Goal: Task Accomplishment & Management: Manage account settings

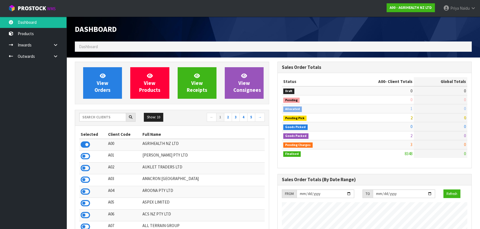
scroll to position [419, 202]
click at [115, 120] on input "text" at bounding box center [102, 117] width 47 height 9
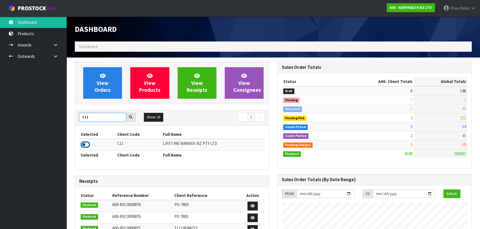
type input "C11"
click at [86, 144] on icon at bounding box center [85, 145] width 9 height 8
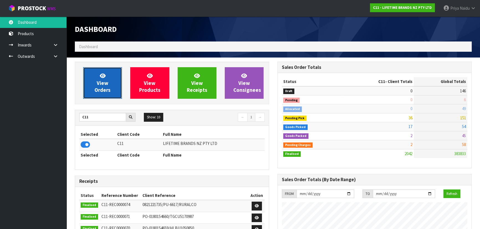
click at [100, 91] on span "View Orders" at bounding box center [102, 83] width 16 height 21
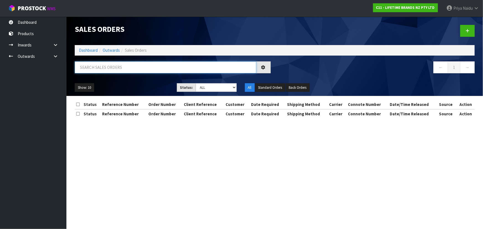
click at [117, 65] on input "text" at bounding box center [166, 67] width 182 height 12
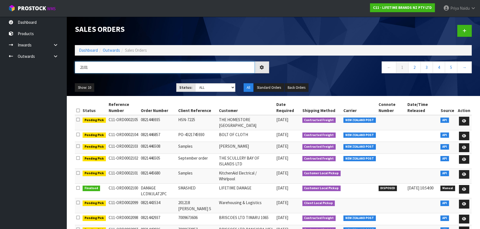
type input "2101"
click at [110, 84] on ul "Show: 10 5 10 25 50" at bounding box center [121, 87] width 93 height 9
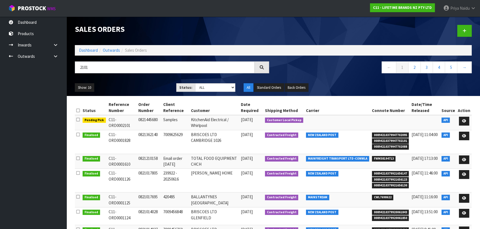
click at [121, 82] on div "Show: 10 5 10 25 50 Status: Draft Pending Allocated Pending Pick Goods Picked G…" at bounding box center [273, 87] width 405 height 17
click at [122, 82] on div "Show: 10 5 10 25 50 Status: Draft Pending Allocated Pending Pick Goods Picked G…" at bounding box center [273, 87] width 405 height 17
click at [89, 50] on link "Dashboard" at bounding box center [88, 50] width 19 height 5
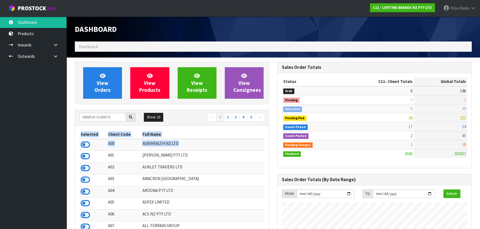
drag, startPoint x: 221, startPoint y: 148, endPoint x: -84, endPoint y: 197, distance: 308.9
click at [0, 197] on html "Toggle navigation ProStock WMS C11 - LIFETIME BRANDS NZ PTY LTD Priya Naidu Log…" at bounding box center [240, 114] width 480 height 229
click at [99, 116] on input "text" at bounding box center [102, 117] width 47 height 9
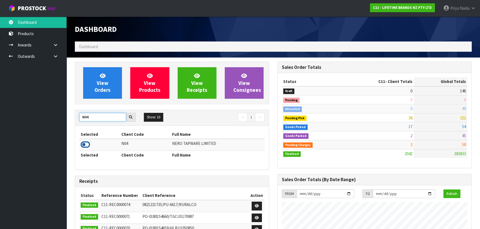
type input "N04"
click at [84, 144] on icon at bounding box center [85, 145] width 9 height 8
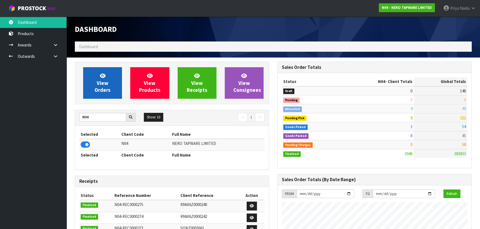
scroll to position [442, 202]
click at [104, 84] on span "View Orders" at bounding box center [102, 83] width 16 height 21
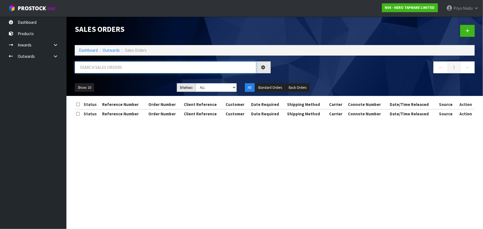
click at [119, 64] on input "text" at bounding box center [166, 67] width 182 height 12
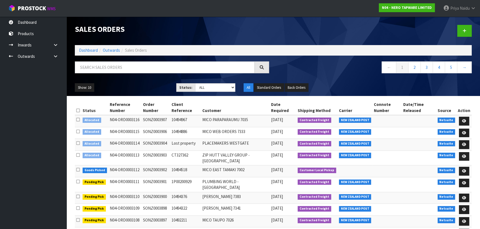
click at [130, 86] on ul "Show: 10 5 10 25 50" at bounding box center [121, 87] width 93 height 9
click at [111, 72] on input "text" at bounding box center [165, 67] width 180 height 12
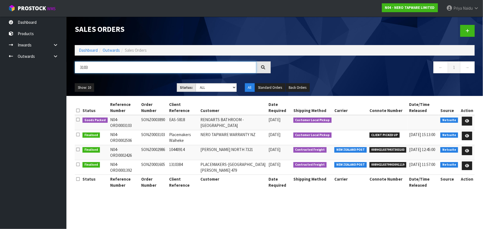
type input "3103"
click at [138, 82] on div "Show: 10 5 10 25 50 Status: Draft Pending Allocated Pending Pick Goods Picked G…" at bounding box center [275, 87] width 408 height 17
click at [145, 85] on ul "Show: 10 5 10 25 50" at bounding box center [122, 87] width 94 height 9
click at [142, 87] on ul "Show: 10 5 10 25 50" at bounding box center [122, 87] width 94 height 9
click at [146, 85] on ul "Show: 10 5 10 25 50" at bounding box center [122, 87] width 94 height 9
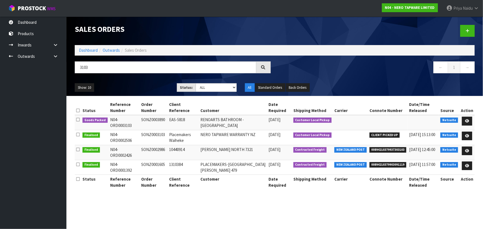
drag, startPoint x: 150, startPoint y: 83, endPoint x: 153, endPoint y: 81, distance: 3.0
click at [152, 82] on div "Show: 10 5 10 25 50 Status: Draft Pending Allocated Pending Pick Goods Picked G…" at bounding box center [275, 87] width 408 height 17
click at [153, 81] on div "Show: 10 5 10 25 50 Status: Draft Pending Allocated Pending Pick Goods Picked G…" at bounding box center [275, 87] width 408 height 17
click at [150, 86] on ul "Show: 10 5 10 25 50" at bounding box center [122, 87] width 94 height 9
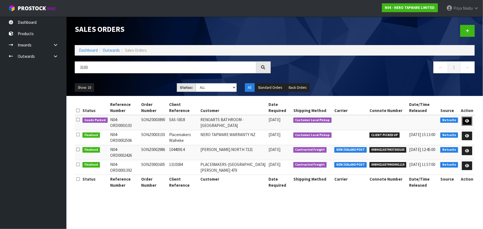
click at [469, 120] on icon at bounding box center [467, 121] width 4 height 4
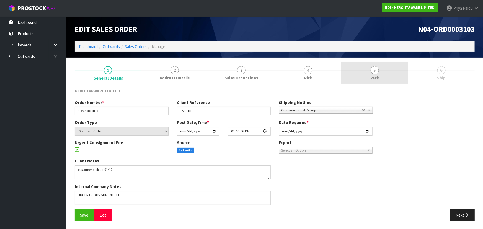
click at [375, 68] on span "5" at bounding box center [375, 70] width 8 height 8
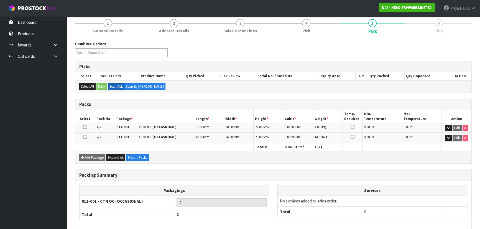
scroll to position [73, 0]
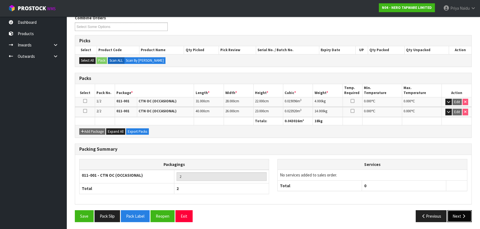
drag, startPoint x: 456, startPoint y: 219, endPoint x: 370, endPoint y: 200, distance: 87.9
click at [452, 219] on button "Next" at bounding box center [459, 216] width 24 height 12
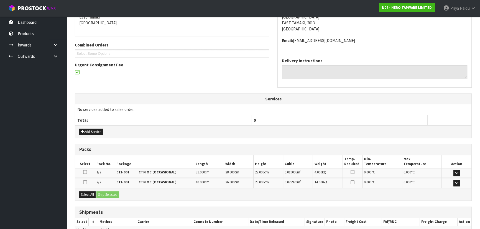
scroll to position [126, 0]
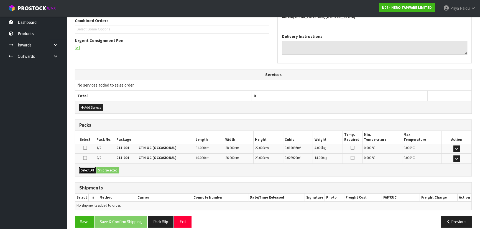
click at [86, 169] on button "Select All" at bounding box center [87, 170] width 16 height 7
drag, startPoint x: 103, startPoint y: 169, endPoint x: 120, endPoint y: 167, distance: 16.8
click at [104, 169] on button "Ship Selected" at bounding box center [107, 170] width 23 height 7
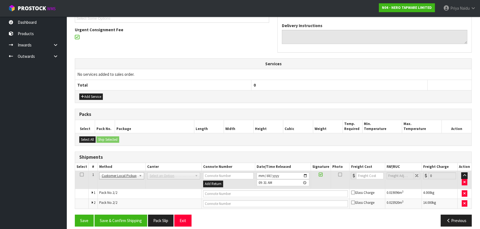
scroll to position [141, 0]
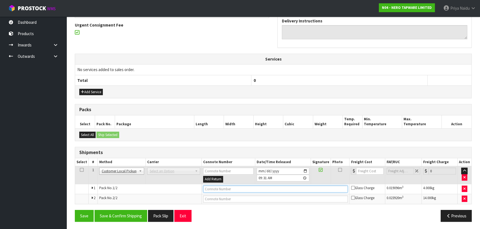
click at [213, 186] on input "text" at bounding box center [275, 189] width 145 height 7
type input "CUSTOMER COLLECTED"
click at [118, 216] on button "Save & Confirm Shipping" at bounding box center [120, 216] width 53 height 12
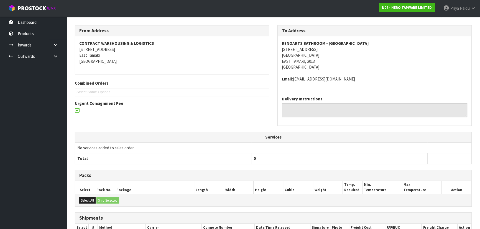
scroll to position [0, 0]
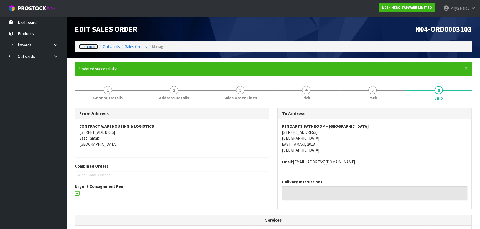
click at [82, 47] on link "Dashboard" at bounding box center [88, 46] width 19 height 5
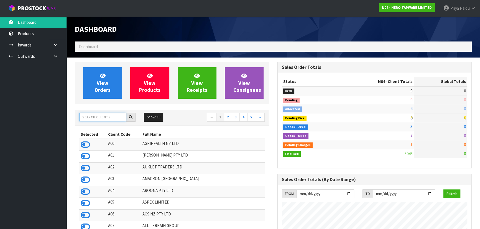
click at [110, 117] on input "text" at bounding box center [102, 117] width 47 height 9
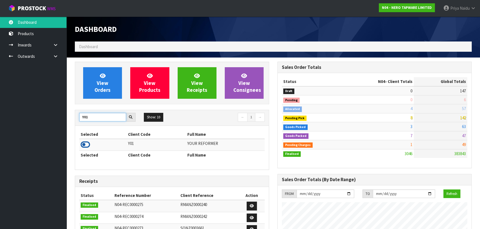
type input "Y01"
click at [86, 147] on icon at bounding box center [85, 145] width 9 height 8
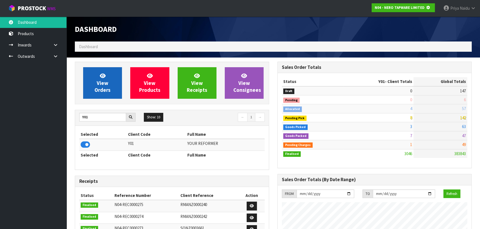
scroll to position [276509, 276651]
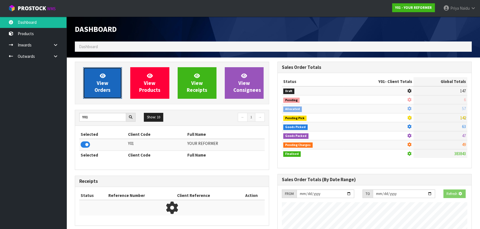
click at [104, 84] on span "View Orders" at bounding box center [102, 83] width 16 height 21
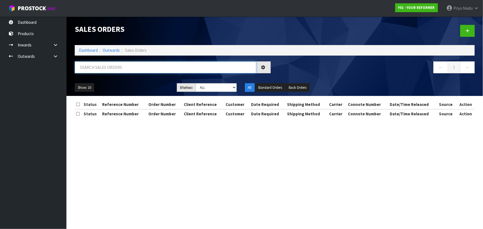
click at [111, 69] on input "text" at bounding box center [166, 67] width 182 height 12
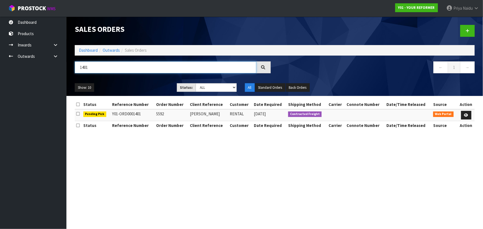
type input "1401"
click at [129, 80] on div "Show: 10 5 10 25 50 Status: Draft Pending Allocated Pending Pick Goods Picked G…" at bounding box center [275, 87] width 408 height 17
click at [467, 115] on icon at bounding box center [466, 116] width 4 height 4
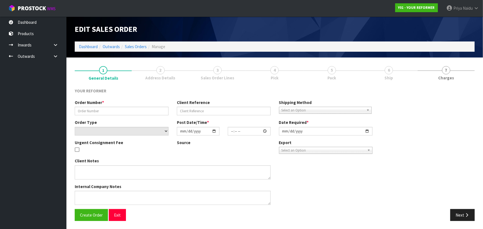
type input "5592"
type input "[PERSON_NAME]"
select select "number:0"
type input "[DATE]"
type input "14:03:00.000"
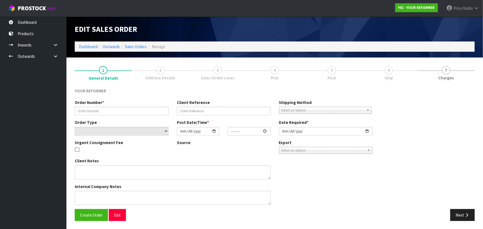
type input "[DATE]"
type textarea "[PERSON_NAME] [STREET_ADDRESS][PERSON_NAME] [PHONE_NUMBER]"
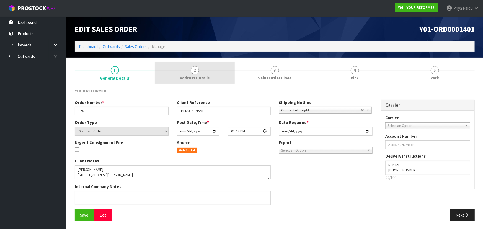
click at [194, 68] on span "2" at bounding box center [195, 70] width 8 height 8
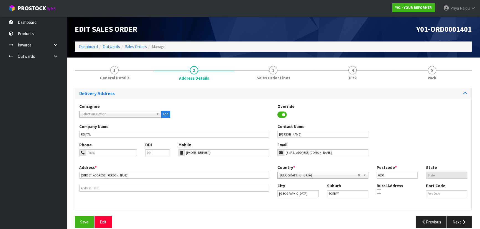
click at [130, 88] on div "Delivery Address Consignee 000001.BAY MECHANICS - BAY MECHANICS 000001A - BRAKE…" at bounding box center [273, 149] width 396 height 122
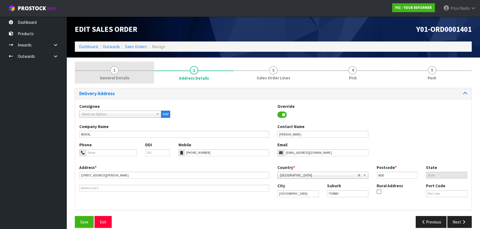
click at [129, 79] on link "1 General Details" at bounding box center [114, 73] width 79 height 22
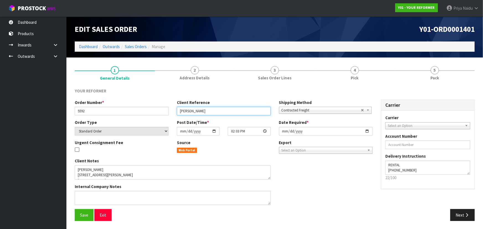
click at [231, 109] on input "[PERSON_NAME]" at bounding box center [224, 111] width 94 height 9
type input "[PERSON_NAME] -DELIVERY [DATE]"
click at [83, 213] on span "Save" at bounding box center [84, 215] width 8 height 5
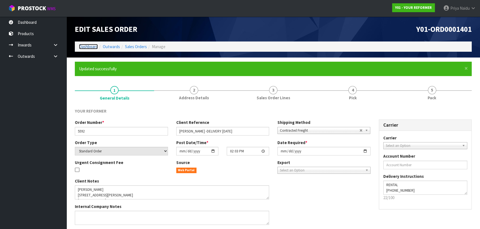
click at [89, 44] on link "Dashboard" at bounding box center [88, 46] width 19 height 5
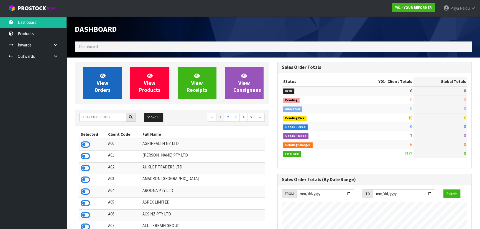
scroll to position [374, 202]
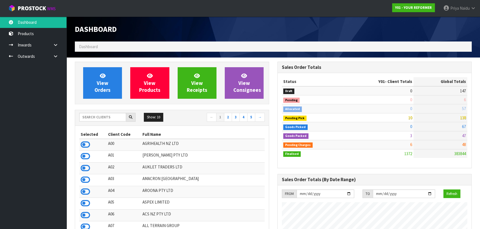
click at [112, 99] on div "View Orders View Products View Receipts View Consignees" at bounding box center [172, 83] width 194 height 43
drag, startPoint x: 112, startPoint y: 99, endPoint x: 113, endPoint y: 102, distance: 2.9
click at [113, 101] on div "View Orders View Products View Receipts View Consignees" at bounding box center [172, 83] width 194 height 43
click at [100, 122] on div "Show: 10 5 10 25 50 ← 1 2 3 4 5 →" at bounding box center [172, 118] width 194 height 10
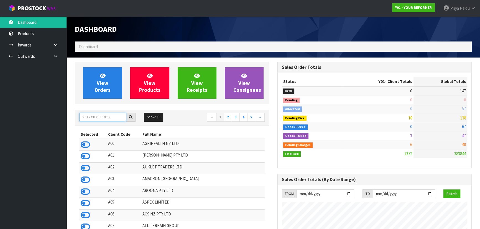
click at [100, 119] on input "text" at bounding box center [102, 117] width 47 height 9
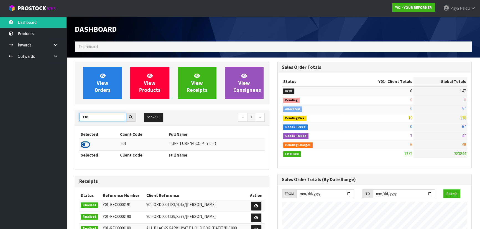
type input "T01"
click at [86, 144] on icon at bounding box center [85, 145] width 9 height 8
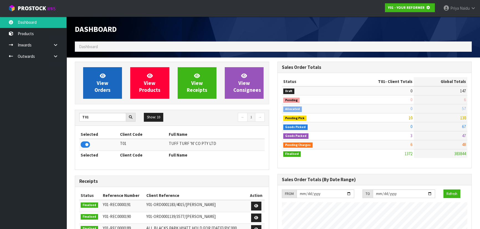
scroll to position [345, 202]
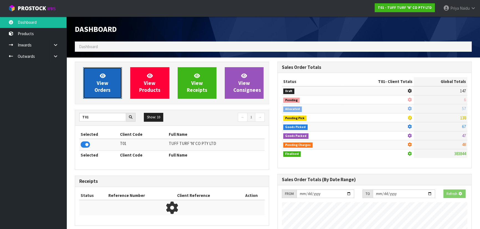
drag, startPoint x: 112, startPoint y: 69, endPoint x: 110, endPoint y: 75, distance: 6.4
click at [112, 69] on link "View Orders" at bounding box center [102, 83] width 39 height 32
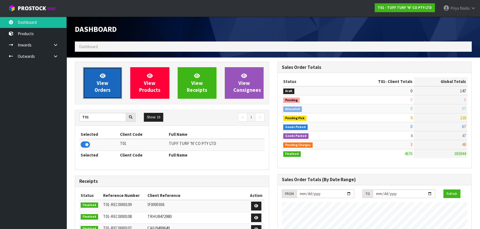
scroll to position [419, 202]
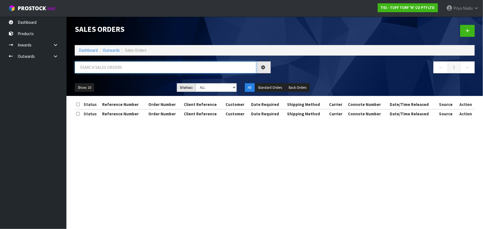
click at [110, 69] on input "text" at bounding box center [166, 67] width 182 height 12
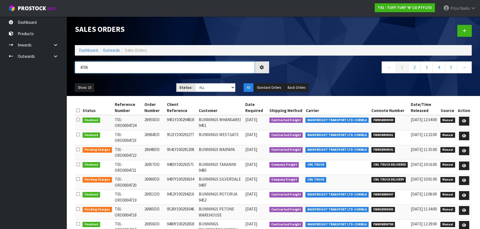
type input "4706"
click at [131, 81] on div "Show: 10 5 10 25 50 Status: Draft Pending Allocated Pending Pick Goods Picked G…" at bounding box center [273, 87] width 405 height 17
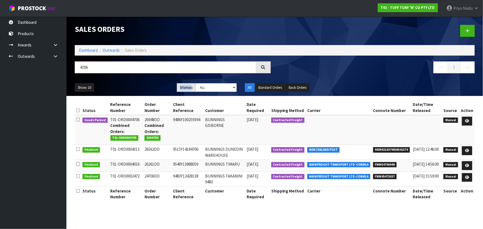
click at [131, 81] on div "Show: 10 5 10 25 50 Status: Draft Pending Allocated Pending Pick Goods Picked G…" at bounding box center [275, 87] width 408 height 17
click at [135, 84] on ul "Show: 10 5 10 25 50" at bounding box center [122, 87] width 94 height 9
click at [138, 83] on div "Show: 10 5 10 25 50 Status: Draft Pending Allocated Pending Pick Goods Picked G…" at bounding box center [275, 87] width 408 height 17
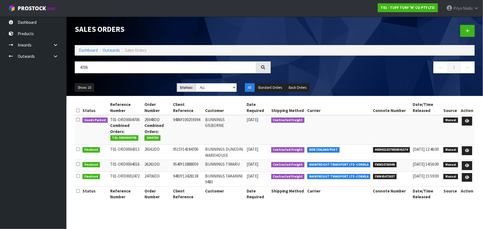
click at [140, 83] on ul "Show: 10 5 10 25 50" at bounding box center [122, 87] width 94 height 9
click at [468, 120] on icon at bounding box center [467, 121] width 4 height 4
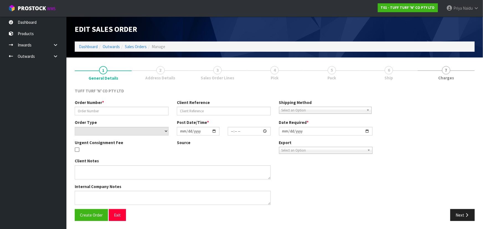
type input "26948DD"
type input "9486Y100259394"
select select "number:0"
type input "[DATE]"
type input "14:10:00.000"
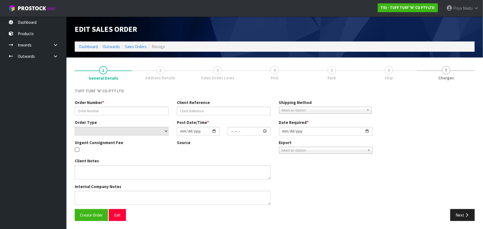
type input "[DATE]"
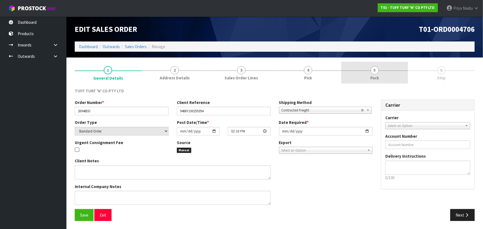
click at [373, 73] on span "5" at bounding box center [375, 70] width 8 height 8
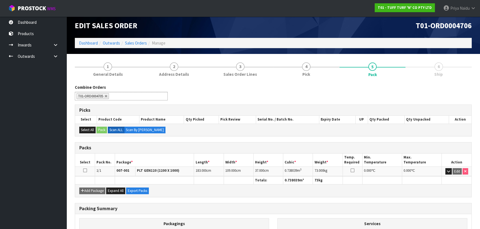
scroll to position [63, 0]
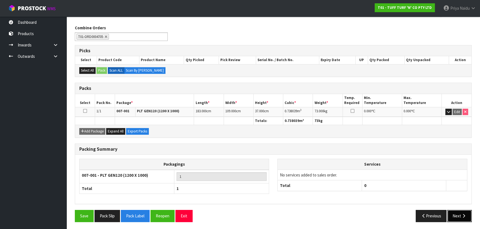
click at [455, 213] on button "Next" at bounding box center [459, 216] width 24 height 12
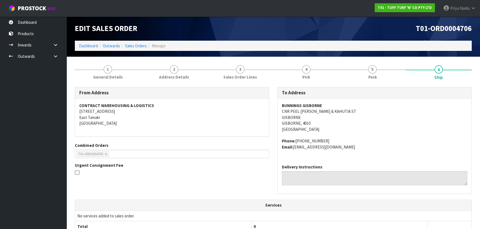
scroll to position [0, 0]
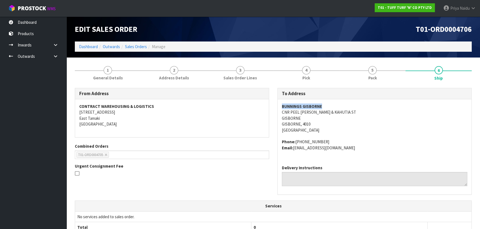
copy strong "BUNNINGS GISBORNE"
drag, startPoint x: 278, startPoint y: 105, endPoint x: 331, endPoint y: 105, distance: 53.2
click at [331, 105] on div "BUNNINGS GISBORNE CNR PEEL [PERSON_NAME] & KAHUTIA ST GISBORNE [GEOGRAPHIC_DATA…" at bounding box center [374, 129] width 194 height 61
copy address "[PHONE_NUMBER]"
drag, startPoint x: 295, startPoint y: 142, endPoint x: 338, endPoint y: 135, distance: 43.0
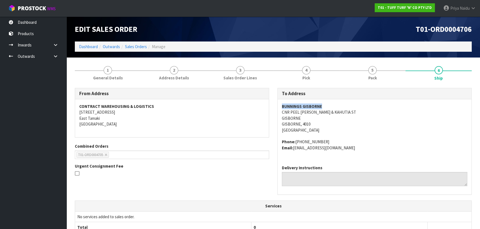
click at [338, 135] on span "BUNNINGS GISBORNE CNR PEEL [PERSON_NAME] & KAHUTIA ST GISBORNE [GEOGRAPHIC_DATA…" at bounding box center [374, 127] width 185 height 47
copy address "[EMAIL_ADDRESS][DOMAIN_NAME]"
drag, startPoint x: 294, startPoint y: 148, endPoint x: 349, endPoint y: 151, distance: 54.9
click at [351, 151] on div "BUNNINGS GISBORNE CNR PEEL [PERSON_NAME] & KAHUTIA ST GISBORNE [GEOGRAPHIC_DATA…" at bounding box center [374, 129] width 194 height 61
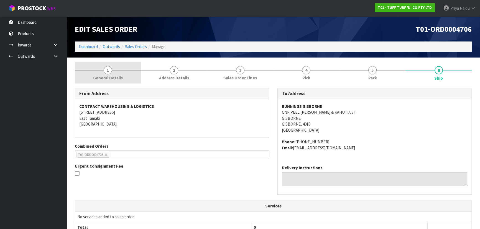
click at [116, 75] on span "General Details" at bounding box center [108, 78] width 30 height 6
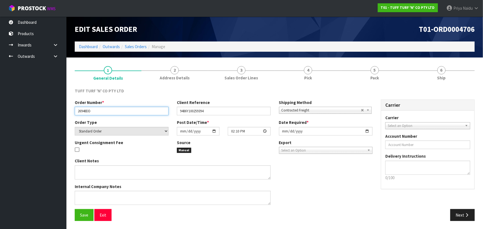
drag, startPoint x: 77, startPoint y: 111, endPoint x: 99, endPoint y: 111, distance: 22.1
click at [99, 111] on input "26948DD" at bounding box center [122, 111] width 94 height 9
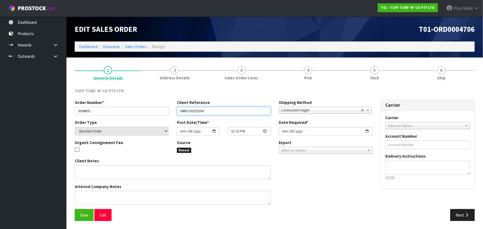
drag, startPoint x: 179, startPoint y: 111, endPoint x: 217, endPoint y: 112, distance: 38.2
click at [217, 112] on input "9486Y100259394" at bounding box center [224, 111] width 94 height 9
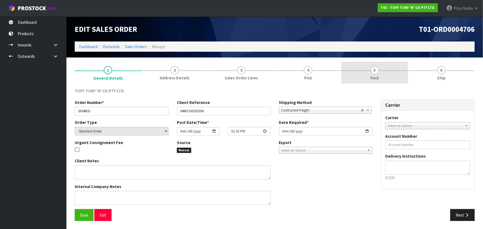
click at [379, 74] on link "5 Pack" at bounding box center [374, 73] width 67 height 22
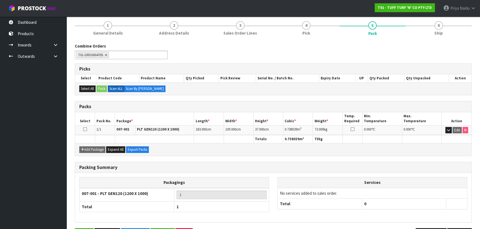
scroll to position [50, 0]
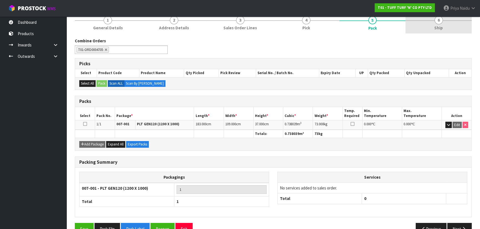
click at [439, 30] on span "Ship" at bounding box center [438, 28] width 9 height 6
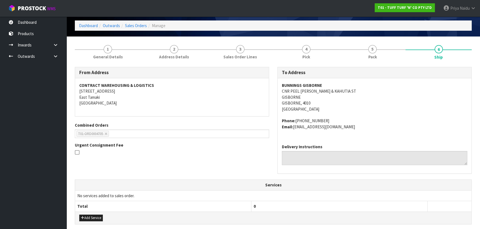
scroll to position [0, 0]
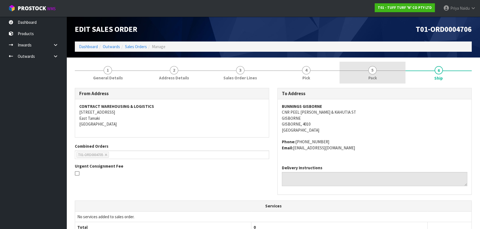
drag, startPoint x: 378, startPoint y: 77, endPoint x: 375, endPoint y: 78, distance: 2.8
click at [377, 77] on link "5 Pack" at bounding box center [372, 73] width 66 height 22
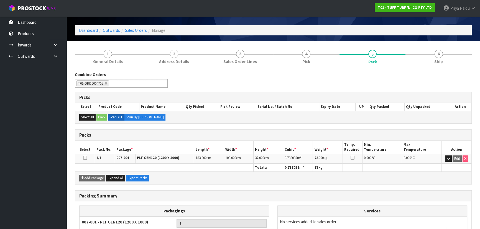
scroll to position [25, 0]
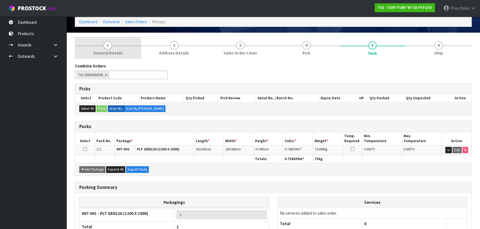
click at [105, 44] on span "1" at bounding box center [108, 45] width 8 height 8
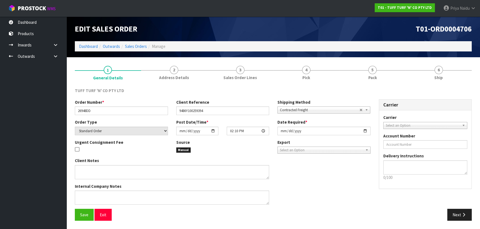
scroll to position [0, 0]
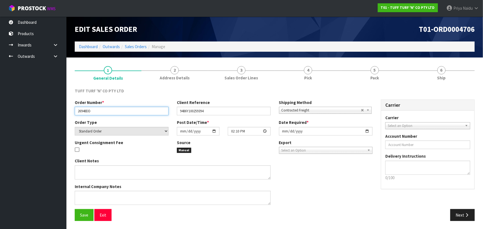
drag, startPoint x: 77, startPoint y: 111, endPoint x: 94, endPoint y: 111, distance: 17.2
click at [94, 111] on input "26948DD" at bounding box center [122, 111] width 94 height 9
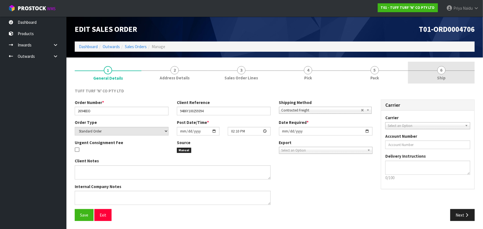
drag, startPoint x: 456, startPoint y: 76, endPoint x: 446, endPoint y: 81, distance: 10.9
click at [456, 76] on link "6 Ship" at bounding box center [441, 73] width 67 height 22
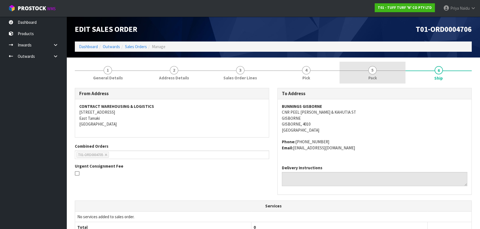
click at [359, 73] on link "5 Pack" at bounding box center [372, 73] width 66 height 22
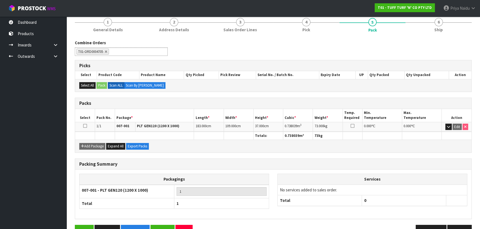
scroll to position [50, 0]
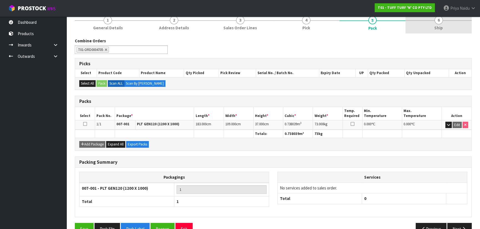
click at [456, 31] on link "6 Ship" at bounding box center [438, 23] width 66 height 22
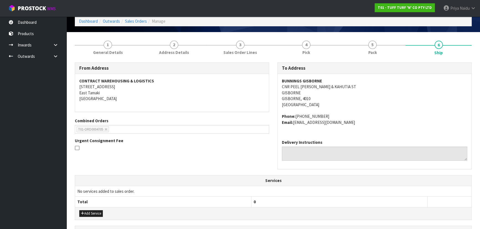
scroll to position [0, 0]
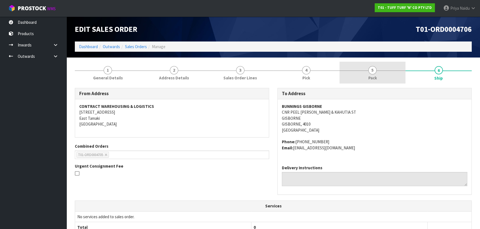
click at [371, 76] on span "Pack" at bounding box center [372, 78] width 9 height 6
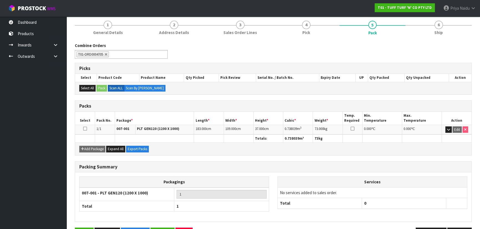
scroll to position [50, 0]
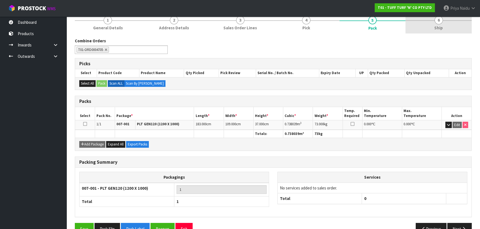
click at [436, 28] on span "Ship" at bounding box center [438, 28] width 9 height 6
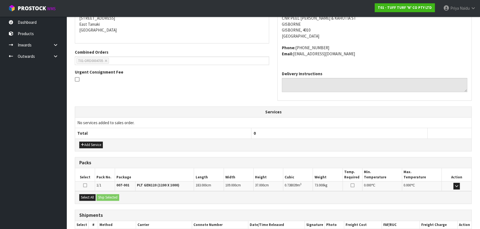
scroll to position [127, 0]
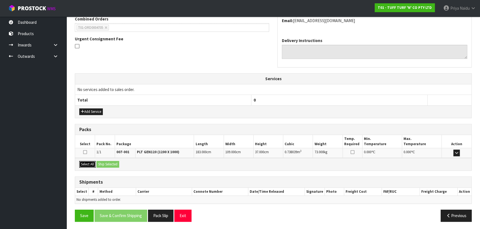
click at [88, 166] on button "Select All" at bounding box center [87, 164] width 16 height 7
click at [113, 163] on button "Ship Selected" at bounding box center [107, 164] width 23 height 7
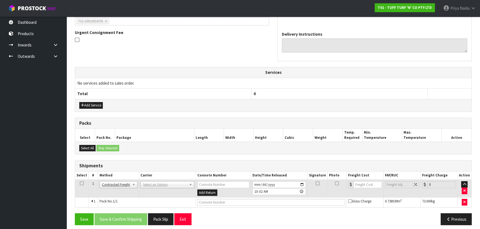
scroll to position [137, 0]
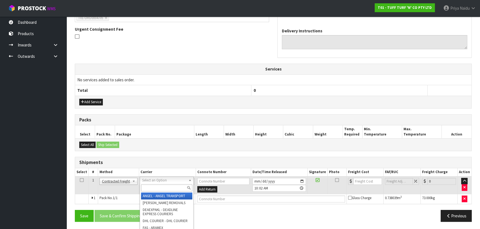
click at [156, 190] on input "text" at bounding box center [166, 188] width 51 height 7
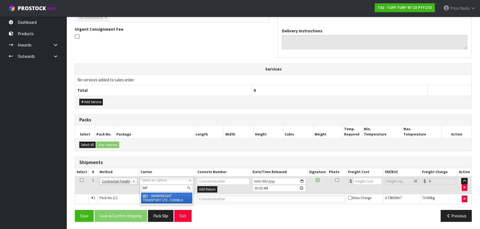
type input "MF"
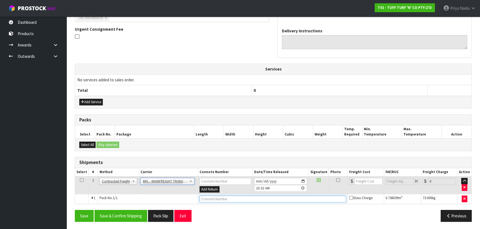
click at [210, 198] on input "text" at bounding box center [272, 199] width 146 height 7
paste input "FWM58926775"
type input "FWM58926775"
click at [366, 180] on input "number" at bounding box center [368, 181] width 28 height 7
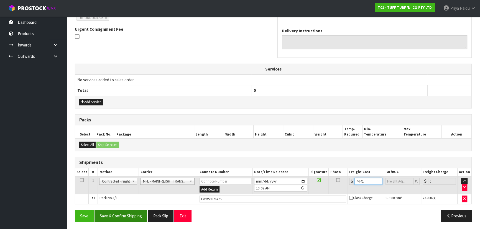
type input "74.41"
click at [130, 212] on button "Save & Confirm Shipping" at bounding box center [120, 216] width 53 height 12
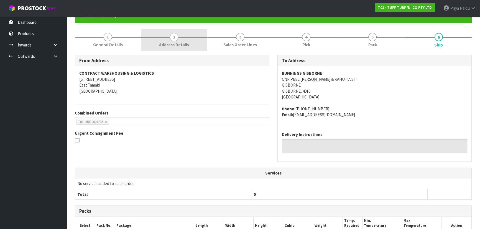
scroll to position [0, 0]
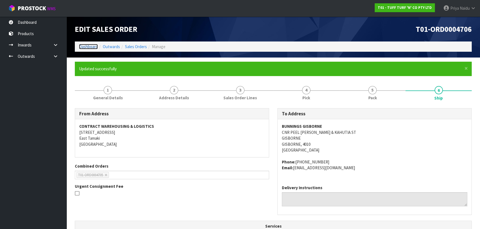
click at [93, 47] on link "Dashboard" at bounding box center [88, 46] width 19 height 5
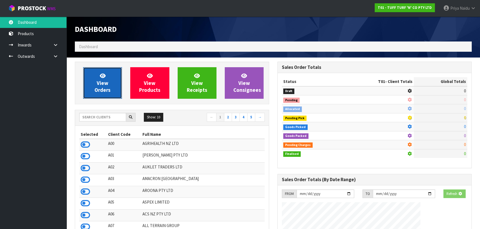
click at [110, 78] on link "View Orders" at bounding box center [102, 83] width 39 height 32
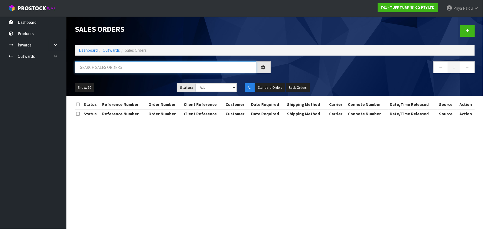
click at [119, 70] on input "text" at bounding box center [166, 67] width 182 height 12
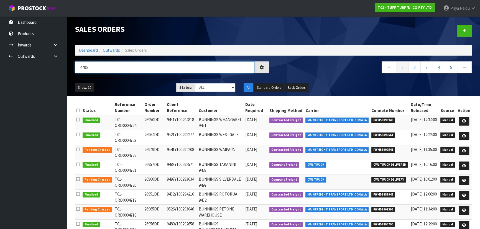
type input "4705"
click at [134, 85] on ul "Show: 10 5 10 25 50" at bounding box center [121, 87] width 93 height 9
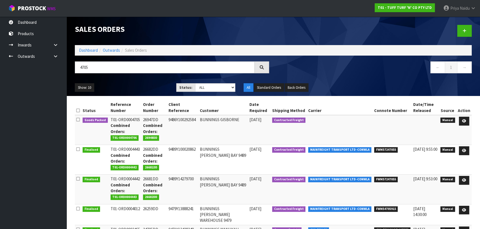
click at [133, 84] on ul "Show: 10 5 10 25 50" at bounding box center [121, 87] width 93 height 9
click at [135, 87] on ul "Show: 10 5 10 25 50" at bounding box center [121, 87] width 93 height 9
click at [136, 87] on ul "Show: 10 5 10 25 50" at bounding box center [121, 87] width 93 height 9
click at [138, 86] on ul "Show: 10 5 10 25 50" at bounding box center [121, 87] width 93 height 9
click at [139, 87] on ul "Show: 10 5 10 25 50" at bounding box center [121, 87] width 93 height 9
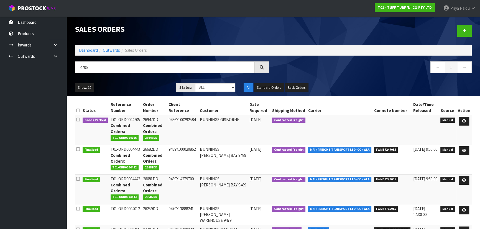
click at [139, 87] on ul "Show: 10 5 10 25 50" at bounding box center [121, 87] width 93 height 9
click at [464, 119] on icon at bounding box center [464, 121] width 4 height 4
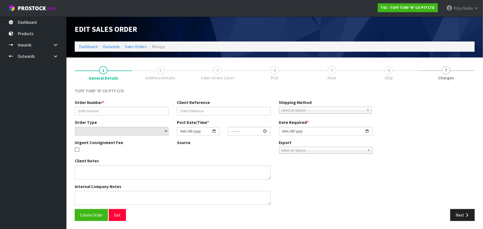
type input "26947DD"
type input "9486Y100292584"
select select "number:0"
type input "[DATE]"
type input "14:08:00.000"
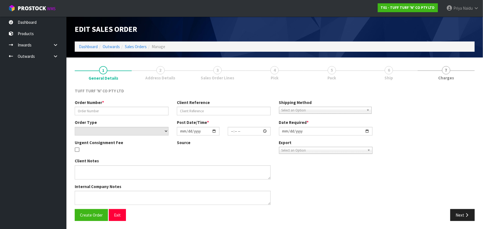
type input "[DATE]"
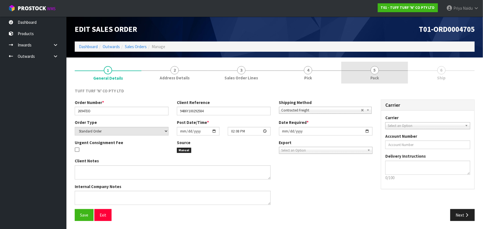
click at [375, 72] on span "5" at bounding box center [375, 70] width 8 height 8
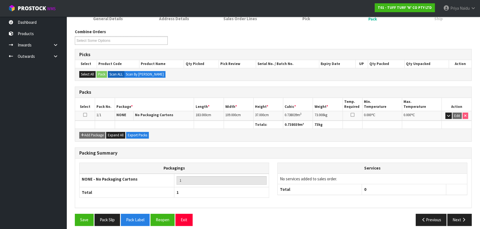
scroll to position [63, 0]
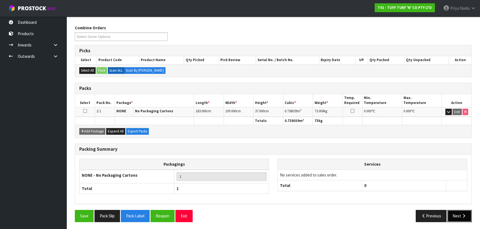
click at [460, 219] on button "Next" at bounding box center [459, 216] width 24 height 12
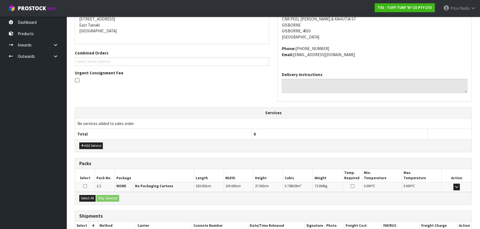
scroll to position [127, 0]
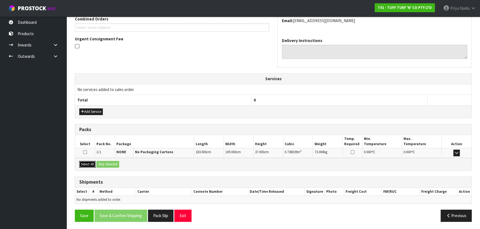
click at [93, 166] on button "Select All" at bounding box center [87, 164] width 16 height 7
drag, startPoint x: 105, startPoint y: 164, endPoint x: 124, endPoint y: 166, distance: 18.4
click at [106, 164] on button "Ship Selected" at bounding box center [107, 164] width 23 height 7
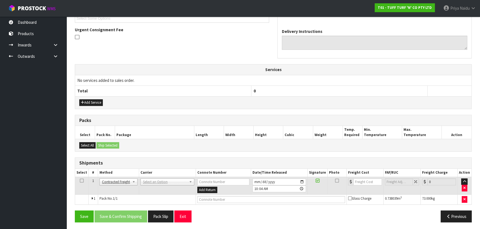
scroll to position [137, 0]
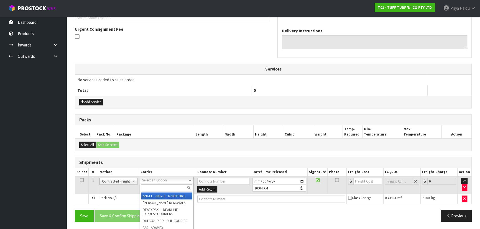
click at [158, 190] on input "text" at bounding box center [166, 188] width 51 height 7
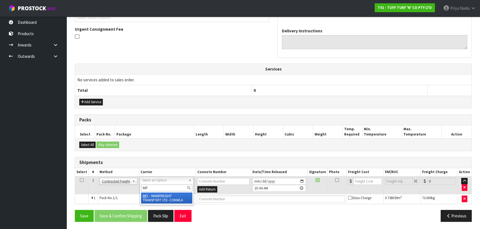
type input "MF"
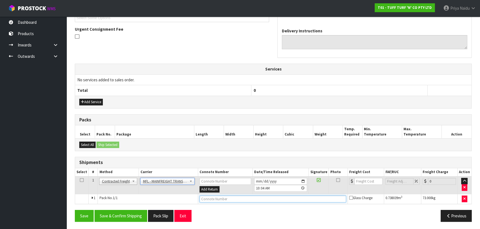
click at [211, 198] on input "text" at bounding box center [272, 199] width 146 height 7
paste input "FWM58926775"
type input "FWM58926775"
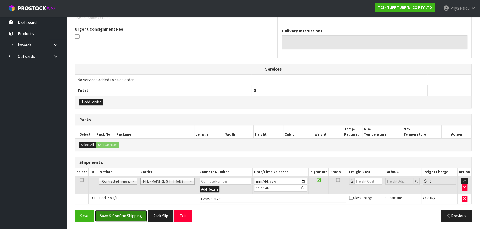
click at [122, 214] on button "Save & Confirm Shipping" at bounding box center [120, 216] width 53 height 12
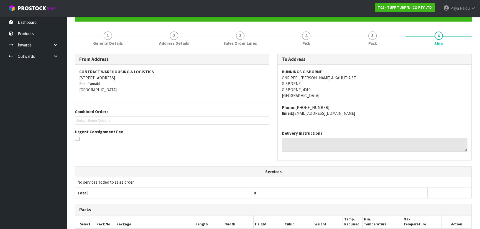
scroll to position [0, 0]
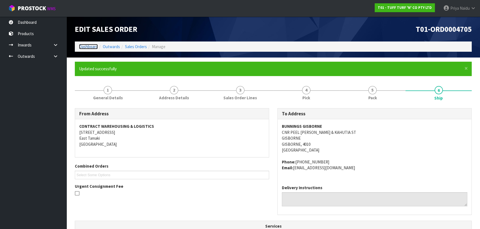
click at [85, 46] on link "Dashboard" at bounding box center [88, 46] width 19 height 5
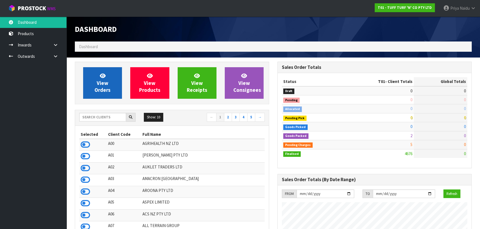
scroll to position [419, 202]
drag, startPoint x: 103, startPoint y: 93, endPoint x: 102, endPoint y: 83, distance: 10.2
click at [103, 93] on link "View Orders" at bounding box center [102, 83] width 39 height 32
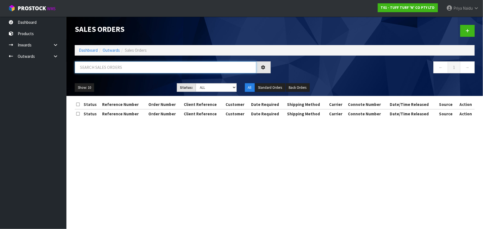
click at [108, 66] on input "text" at bounding box center [166, 67] width 182 height 12
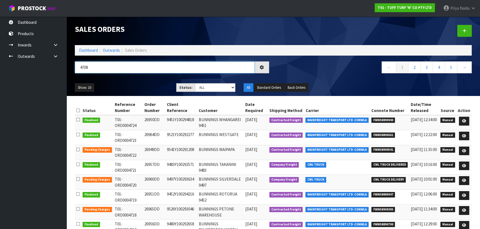
type input "4708"
click at [148, 86] on ul "Show: 10 5 10 25 50" at bounding box center [121, 87] width 93 height 9
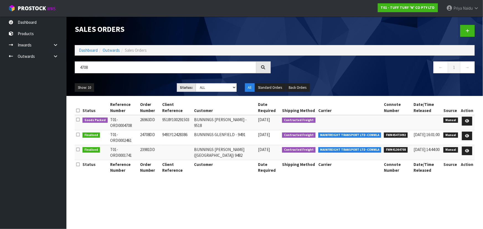
click at [142, 84] on ul "Show: 10 5 10 25 50" at bounding box center [122, 87] width 94 height 9
click at [140, 87] on ul "Show: 10 5 10 25 50" at bounding box center [122, 87] width 94 height 9
click at [91, 50] on link "Dashboard" at bounding box center [88, 50] width 19 height 5
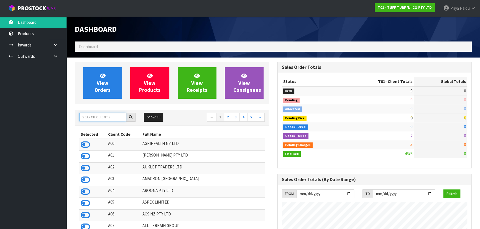
click at [99, 115] on input "text" at bounding box center [102, 117] width 47 height 9
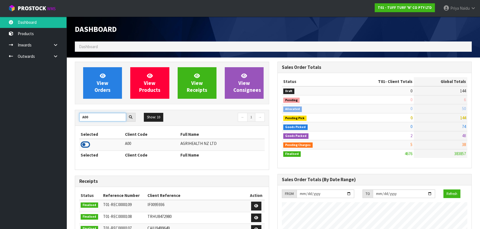
type input "A00"
drag, startPoint x: 85, startPoint y: 143, endPoint x: 106, endPoint y: 112, distance: 37.5
click at [86, 141] on icon at bounding box center [85, 145] width 9 height 8
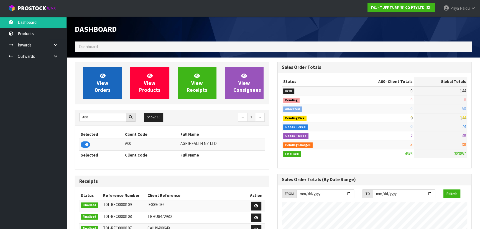
scroll to position [276509, 276651]
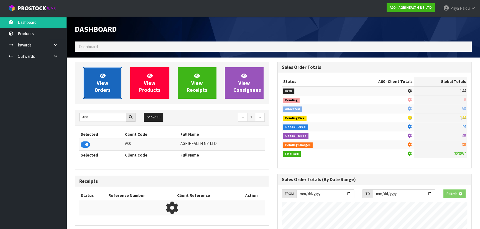
click at [119, 90] on link "View Orders" at bounding box center [102, 83] width 39 height 32
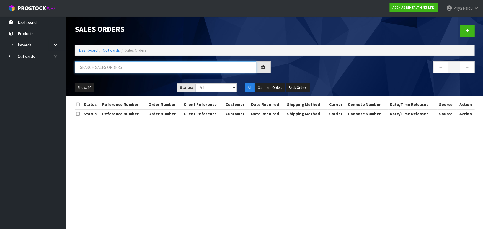
click at [118, 69] on input "text" at bounding box center [166, 67] width 182 height 12
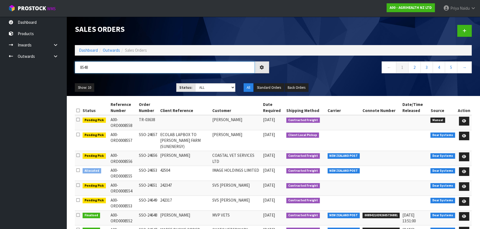
type input "8548"
click at [139, 81] on div "Show: 10 5 10 25 50 Status: Draft Pending Allocated Pending Pick Goods Picked G…" at bounding box center [273, 87] width 405 height 17
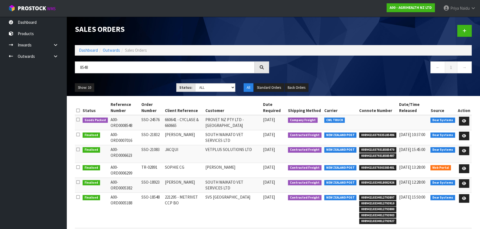
click at [140, 80] on div "Show: 10 5 10 25 50 Status: Draft Pending Allocated Pending Pick Goods Picked G…" at bounding box center [273, 87] width 405 height 17
click at [466, 119] on link at bounding box center [463, 121] width 10 height 9
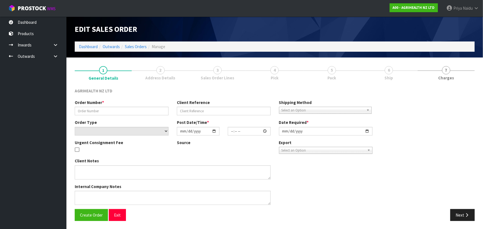
type input "SSO-24576"
type input "660641 - CYCLASE & 660665"
select select "number:0"
type input "[DATE]"
type input "09:20:51.000"
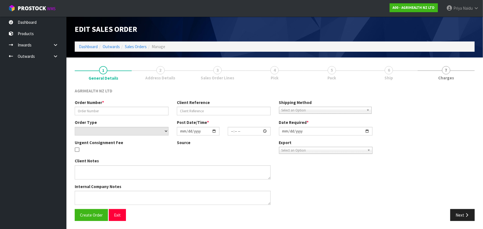
type input "[DATE]"
type textarea "SHIP BY: CWL Truck"
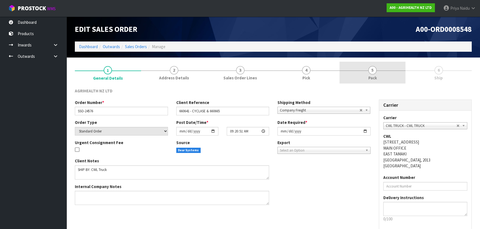
click at [378, 71] on link "5 Pack" at bounding box center [372, 73] width 66 height 22
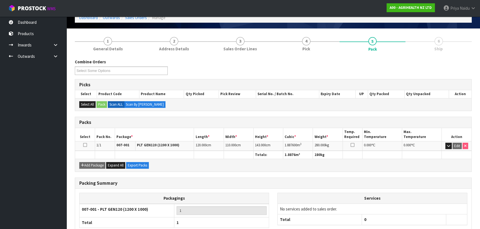
scroll to position [63, 0]
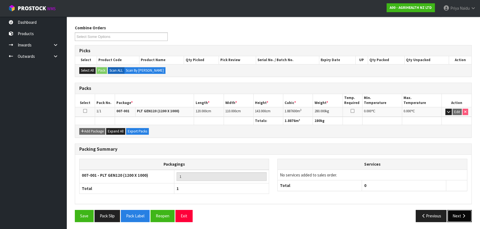
click at [456, 219] on button "Next" at bounding box center [459, 216] width 24 height 12
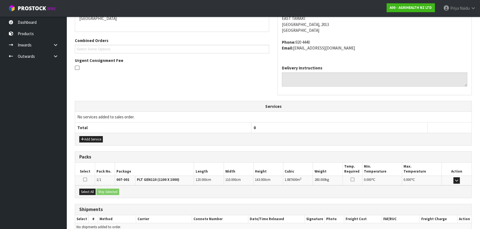
scroll to position [133, 0]
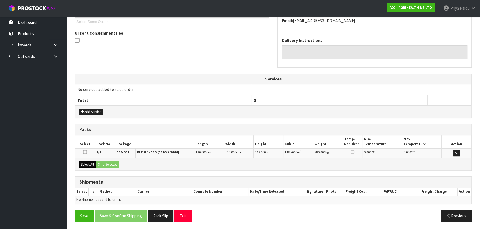
click at [95, 164] on button "Select All" at bounding box center [87, 164] width 16 height 7
click at [105, 164] on button "Ship Selected" at bounding box center [107, 164] width 23 height 7
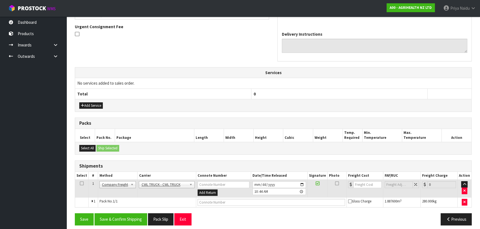
scroll to position [143, 0]
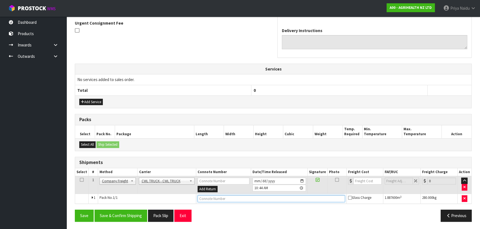
click at [205, 198] on input "text" at bounding box center [270, 198] width 147 height 7
type input "CWL TRUCK DELIVERY"
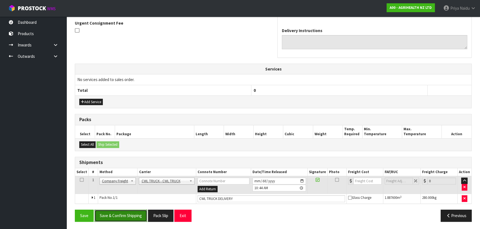
click at [127, 218] on button "Save & Confirm Shipping" at bounding box center [120, 216] width 53 height 12
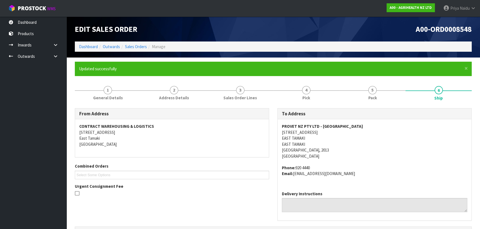
scroll to position [0, 0]
click at [94, 47] on link "Dashboard" at bounding box center [88, 46] width 19 height 5
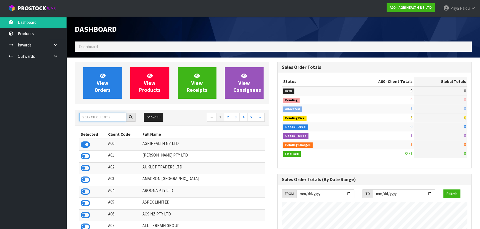
scroll to position [419, 202]
drag, startPoint x: 99, startPoint y: 115, endPoint x: 116, endPoint y: 107, distance: 18.6
click at [99, 115] on input "text" at bounding box center [102, 117] width 47 height 9
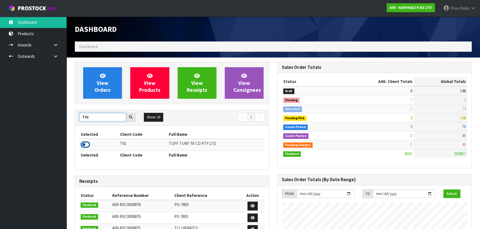
type input "T01"
click at [86, 143] on icon at bounding box center [85, 145] width 9 height 8
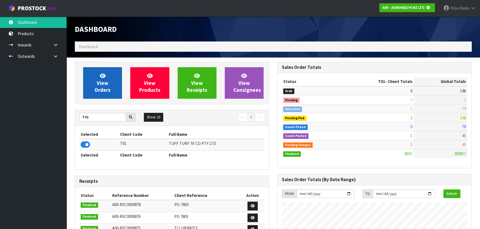
scroll to position [276509, 276651]
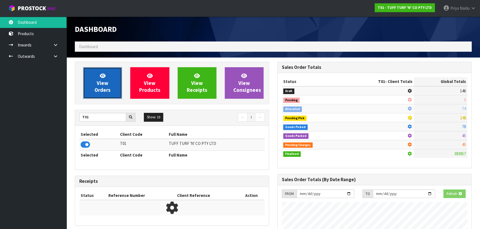
click at [102, 76] on icon at bounding box center [103, 75] width 6 height 5
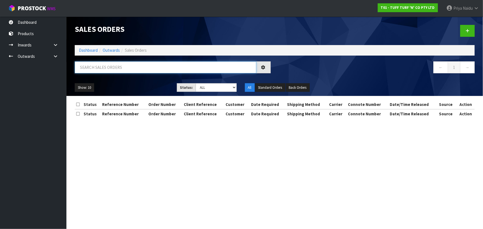
click at [123, 69] on input "text" at bounding box center [166, 67] width 182 height 12
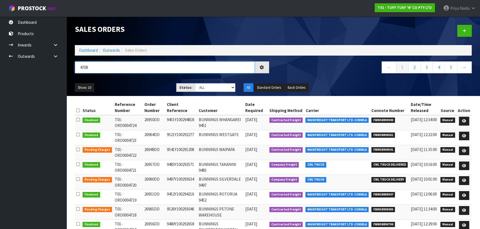
type input "4708"
click at [138, 91] on ul "Show: 10 5 10 25 50" at bounding box center [121, 87] width 93 height 9
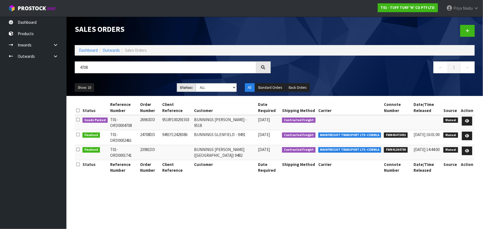
click at [145, 83] on div "Show: 10 5 10 25 50 Status: Draft Pending Allocated Pending Pick Goods Picked G…" at bounding box center [275, 87] width 408 height 17
click at [465, 120] on link at bounding box center [467, 121] width 10 height 9
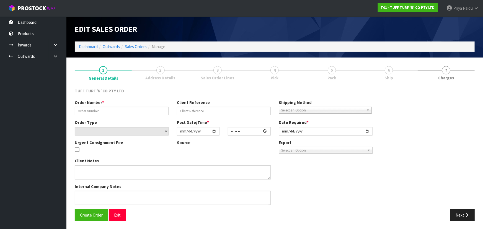
type input "26963DD"
type input "9518Y100291503"
select select "number:0"
type input "[DATE]"
type input "14:15:00.000"
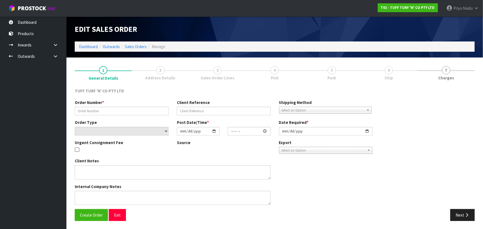
type input "[DATE]"
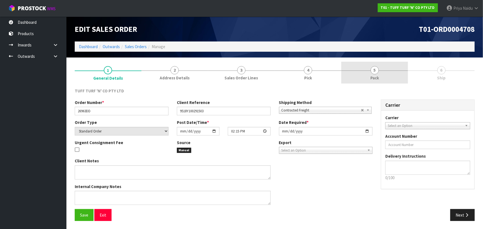
click at [370, 82] on link "5 Pack" at bounding box center [374, 73] width 67 height 22
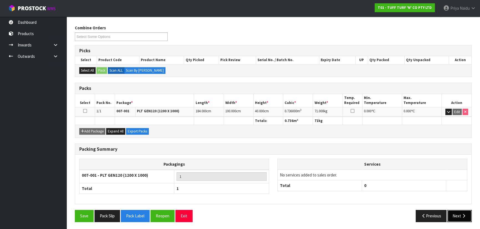
click at [465, 215] on icon "button" at bounding box center [463, 216] width 5 height 4
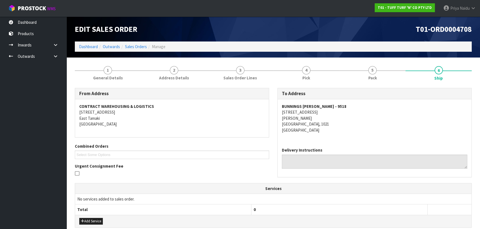
click at [368, 133] on div "BUNNINGS [PERSON_NAME] - 9518 272 - [STREET_ADDRESS][PERSON_NAME]" at bounding box center [374, 121] width 194 height 44
click at [368, 128] on address "BUNNINGS [PERSON_NAME] - 9518 272 - [STREET_ADDRESS][PERSON_NAME]" at bounding box center [374, 119] width 185 height 30
copy strong "BUNNINGS [PERSON_NAME] - 9518"
drag, startPoint x: 279, startPoint y: 106, endPoint x: 343, endPoint y: 102, distance: 64.6
click at [343, 102] on div "BUNNINGS [PERSON_NAME] - 9518 272 - [STREET_ADDRESS][PERSON_NAME]" at bounding box center [374, 121] width 194 height 44
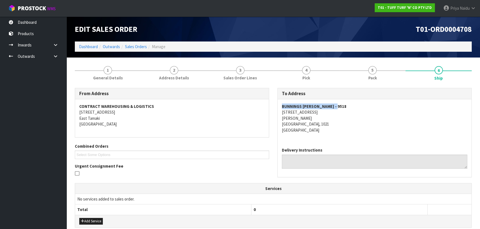
copy address "[STREET_ADDRESS]"
drag, startPoint x: 277, startPoint y: 112, endPoint x: 350, endPoint y: 113, distance: 72.5
click at [350, 113] on div "BUNNINGS [PERSON_NAME] - 9518 272 - [STREET_ADDRESS][PERSON_NAME]" at bounding box center [374, 121] width 194 height 44
copy strong "BUNNINGS [PERSON_NAME] - 9518"
drag, startPoint x: 280, startPoint y: 105, endPoint x: 347, endPoint y: 100, distance: 66.9
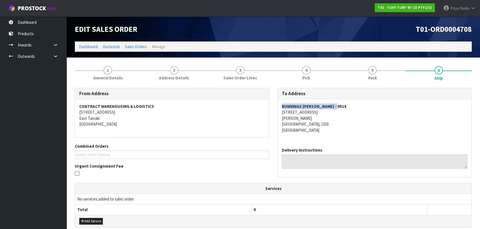
click at [347, 100] on div "BUNNINGS [PERSON_NAME] - 9518 272 - [STREET_ADDRESS][PERSON_NAME]" at bounding box center [374, 121] width 194 height 44
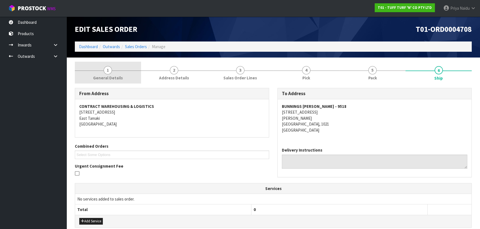
click at [113, 76] on span "General Details" at bounding box center [108, 78] width 30 height 6
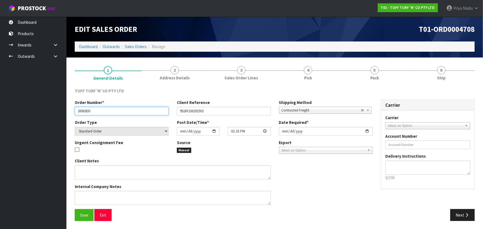
drag, startPoint x: 76, startPoint y: 111, endPoint x: 6, endPoint y: 128, distance: 72.4
click at [115, 113] on input "26963DD" at bounding box center [122, 111] width 94 height 9
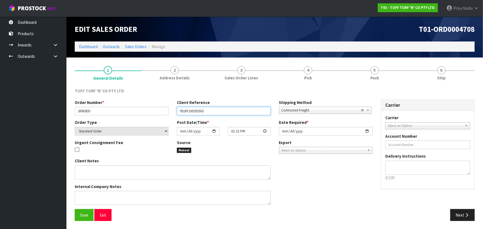
drag, startPoint x: 177, startPoint y: 111, endPoint x: 242, endPoint y: 111, distance: 64.2
click at [242, 111] on input "9518Y100291503" at bounding box center [224, 111] width 94 height 9
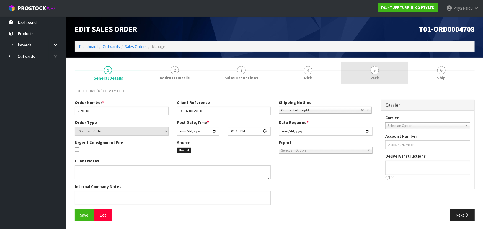
click at [369, 76] on link "5 Pack" at bounding box center [374, 73] width 67 height 22
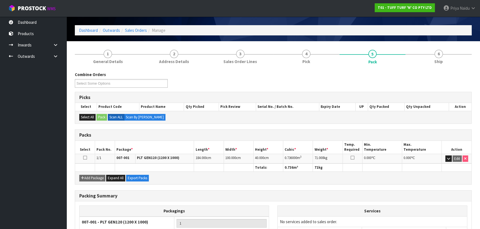
scroll to position [25, 0]
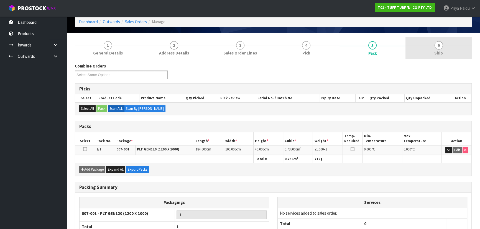
click at [433, 41] on link "6 Ship" at bounding box center [438, 48] width 66 height 22
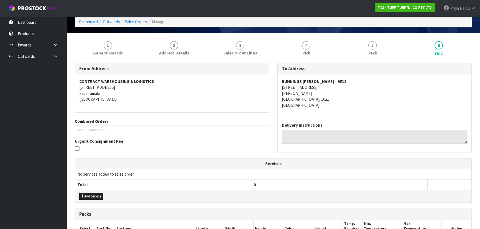
scroll to position [0, 0]
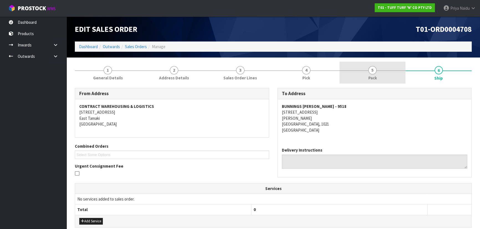
click at [360, 80] on link "5 Pack" at bounding box center [372, 73] width 66 height 22
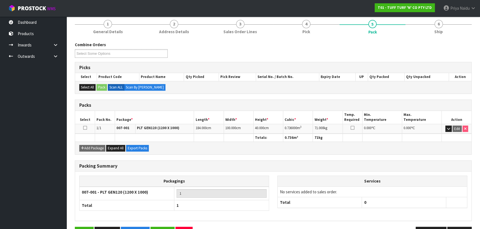
scroll to position [50, 0]
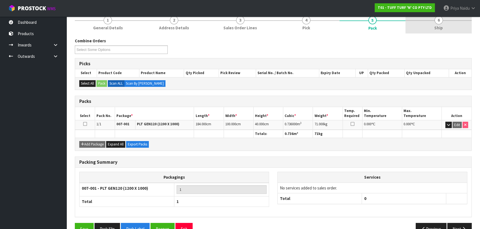
click at [430, 26] on link "6 Ship" at bounding box center [438, 23] width 66 height 22
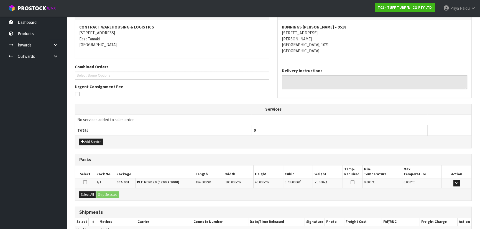
scroll to position [110, 0]
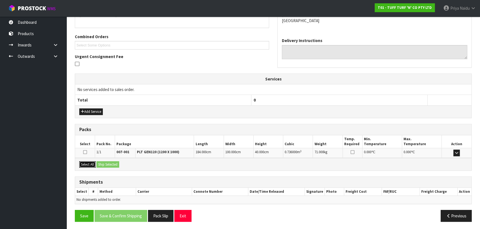
drag, startPoint x: 87, startPoint y: 163, endPoint x: 105, endPoint y: 167, distance: 18.9
click at [88, 163] on button "Select All" at bounding box center [87, 164] width 16 height 7
click at [105, 167] on div "Select All Ship Selected" at bounding box center [273, 164] width 396 height 12
click at [110, 162] on button "Ship Selected" at bounding box center [107, 164] width 23 height 7
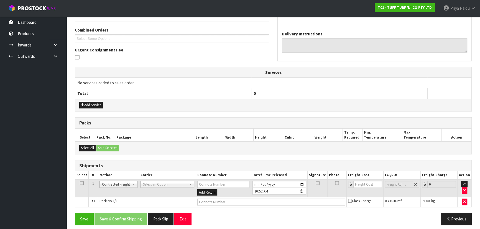
scroll to position [119, 0]
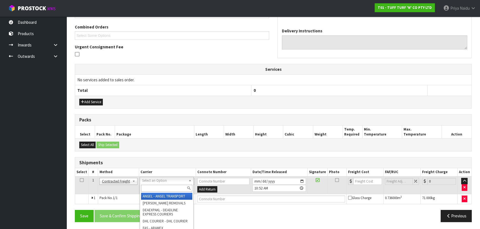
click at [158, 185] on input "text" at bounding box center [166, 188] width 51 height 7
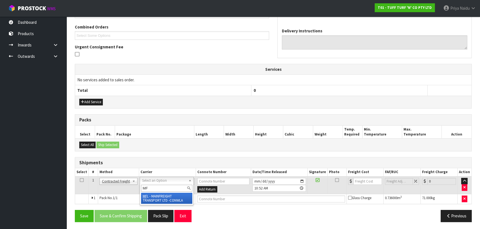
type input "MF"
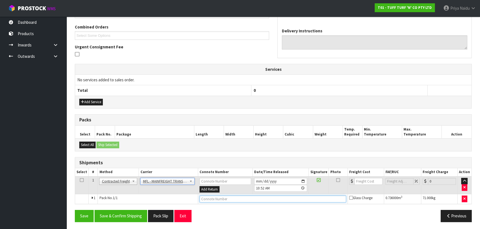
click at [218, 199] on input "text" at bounding box center [272, 199] width 146 height 7
paste input "FWM58928235"
type input "FWM58928235"
click at [360, 182] on input "number" at bounding box center [368, 181] width 28 height 7
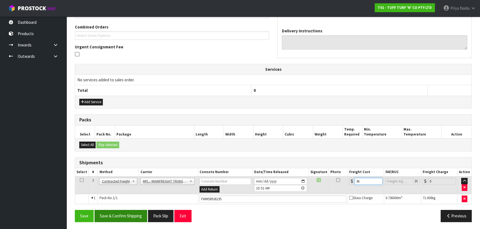
type input "36"
click at [127, 218] on button "Save & Confirm Shipping" at bounding box center [120, 216] width 53 height 12
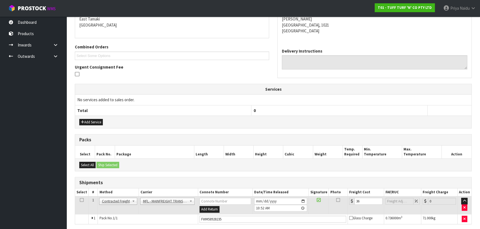
scroll to position [0, 0]
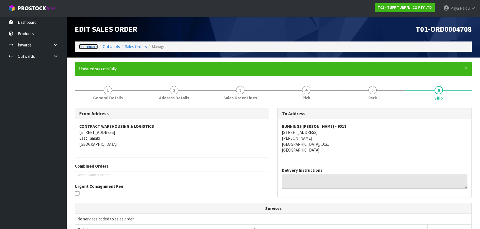
click at [84, 46] on link "Dashboard" at bounding box center [88, 46] width 19 height 5
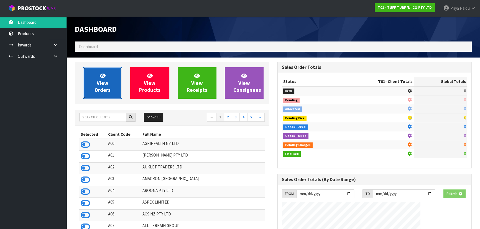
click at [103, 90] on span "View Orders" at bounding box center [102, 83] width 16 height 21
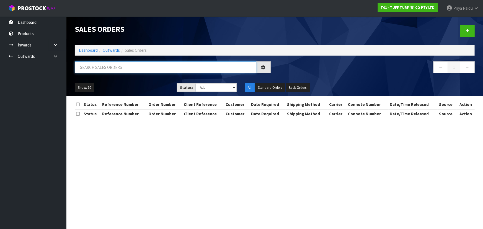
click at [112, 72] on input "text" at bounding box center [166, 67] width 182 height 12
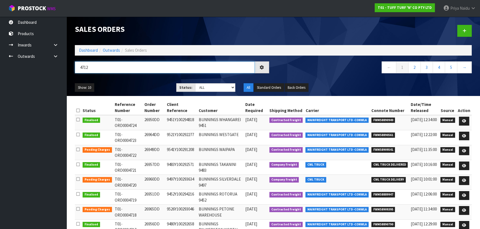
type input "4712"
click at [120, 81] on div "Show: 10 5 10 25 50 Status: Draft Pending Allocated Pending Pick Goods Picked G…" at bounding box center [273, 87] width 405 height 17
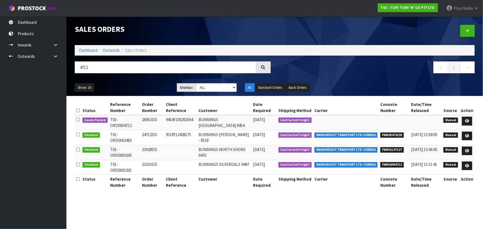
click at [143, 86] on ul "Show: 10 5 10 25 50" at bounding box center [122, 87] width 94 height 9
click at [143, 88] on ul "Show: 10 5 10 25 50" at bounding box center [122, 87] width 94 height 9
click at [141, 87] on ul "Show: 10 5 10 25 50" at bounding box center [122, 87] width 94 height 9
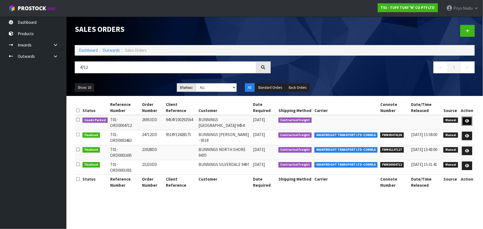
click at [467, 120] on icon at bounding box center [467, 121] width 4 height 4
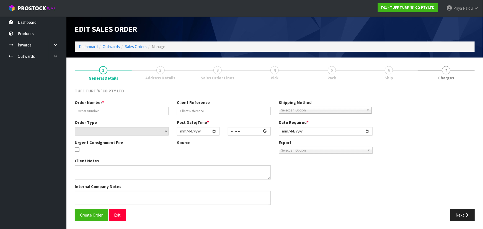
type input "26953DD"
type input "9454Y100292564"
select select "number:0"
type input "[DATE]"
type input "14:29:00.000"
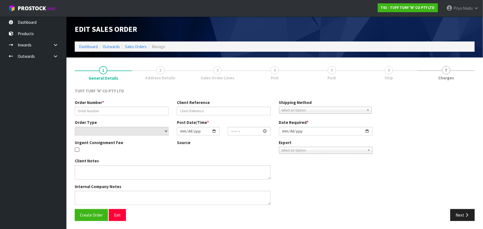
type input "[DATE]"
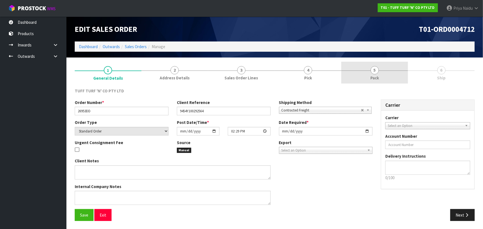
click at [383, 76] on link "5 Pack" at bounding box center [374, 73] width 67 height 22
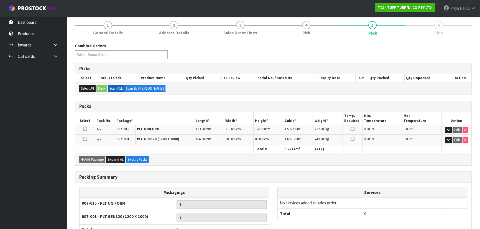
scroll to position [86, 0]
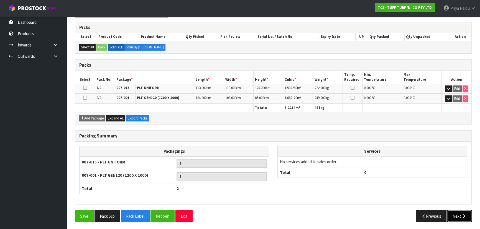
click at [456, 213] on button "Next" at bounding box center [459, 216] width 24 height 12
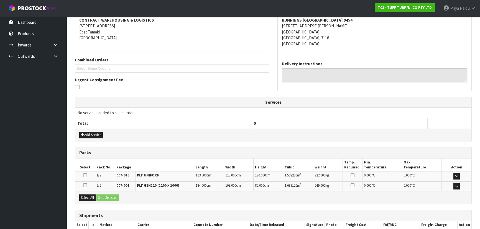
scroll to position [0, 0]
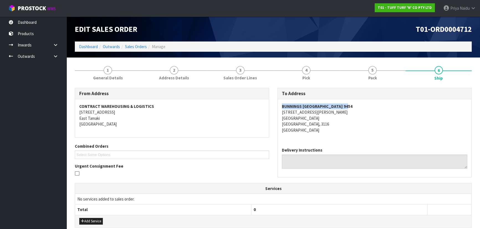
copy strong "BUNNINGS [GEOGRAPHIC_DATA] 9454"
drag, startPoint x: 279, startPoint y: 104, endPoint x: 372, endPoint y: 107, distance: 92.8
click at [372, 107] on div "BUNNINGS [GEOGRAPHIC_DATA] 9454 5 [PERSON_NAME][STREET_ADDRESS]" at bounding box center [374, 121] width 194 height 44
click at [367, 128] on address "BUNNINGS [GEOGRAPHIC_DATA] 9454 5 [PERSON_NAME][STREET_ADDRESS]" at bounding box center [374, 119] width 185 height 30
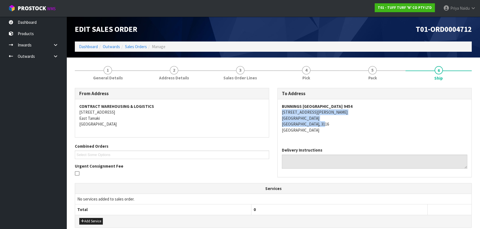
copy address "5 [PERSON_NAME] DRIVE [GEOGRAPHIC_DATA] [GEOGRAPHIC_DATA], 3116"
drag, startPoint x: 278, startPoint y: 112, endPoint x: 350, endPoint y: 124, distance: 73.2
click at [350, 124] on div "BUNNINGS [GEOGRAPHIC_DATA] 9454 5 [PERSON_NAME][STREET_ADDRESS]" at bounding box center [374, 121] width 194 height 44
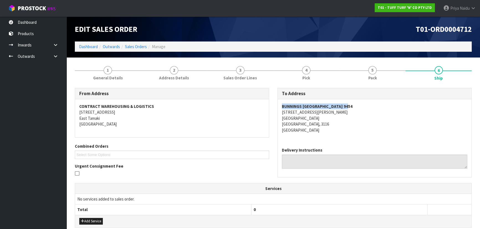
copy strong "BUNNINGS [GEOGRAPHIC_DATA] 9454"
drag, startPoint x: 279, startPoint y: 105, endPoint x: 371, endPoint y: 106, distance: 91.9
click at [371, 106] on div "BUNNINGS [GEOGRAPHIC_DATA] 9454 5 [PERSON_NAME][STREET_ADDRESS]" at bounding box center [374, 121] width 194 height 44
copy address "[STREET_ADDRESS][PERSON_NAME]"
drag, startPoint x: 279, startPoint y: 111, endPoint x: 322, endPoint y: 114, distance: 43.5
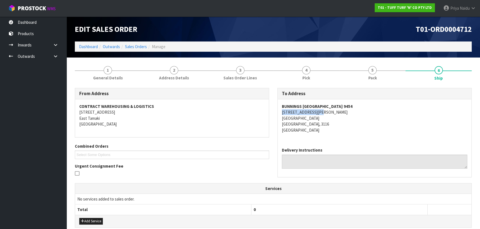
click at [322, 114] on div "BUNNINGS [GEOGRAPHIC_DATA] 9454 5 [PERSON_NAME][STREET_ADDRESS]" at bounding box center [374, 121] width 194 height 44
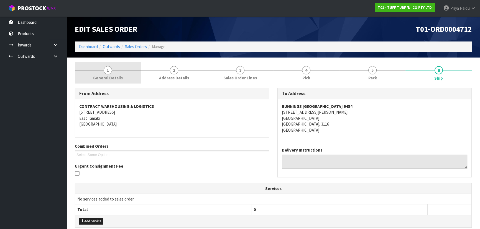
click at [117, 74] on link "1 General Details" at bounding box center [108, 73] width 66 height 22
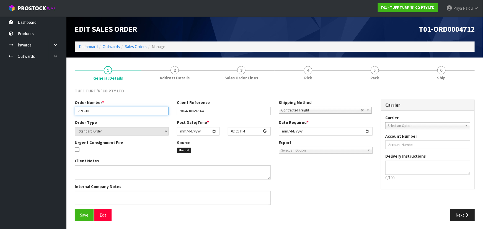
drag, startPoint x: 76, startPoint y: 112, endPoint x: 110, endPoint y: 114, distance: 33.5
click at [110, 114] on input "26953DD" at bounding box center [122, 111] width 94 height 9
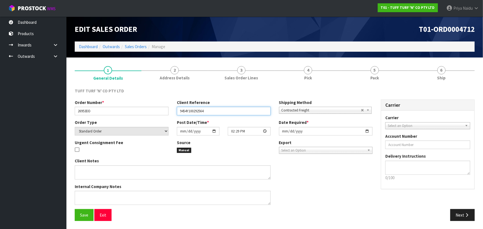
drag, startPoint x: 177, startPoint y: 111, endPoint x: 225, endPoint y: 111, distance: 48.5
click at [225, 111] on input "9454Y100292564" at bounding box center [224, 111] width 94 height 9
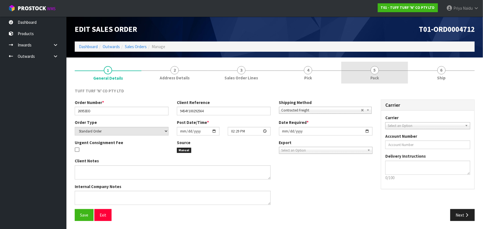
click at [392, 64] on link "5 Pack" at bounding box center [374, 73] width 67 height 22
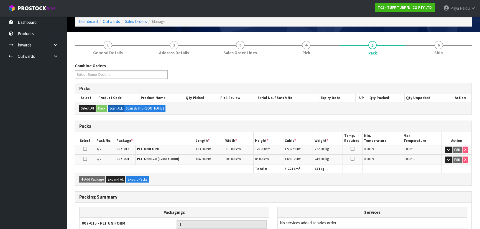
scroll to position [25, 0]
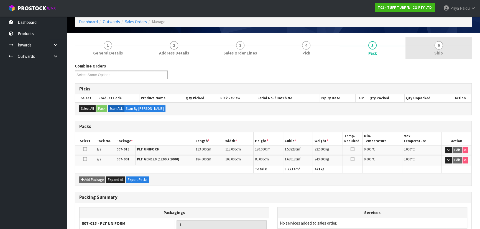
drag, startPoint x: 439, startPoint y: 41, endPoint x: 436, endPoint y: 45, distance: 5.1
click at [439, 41] on span "6" at bounding box center [438, 45] width 8 height 8
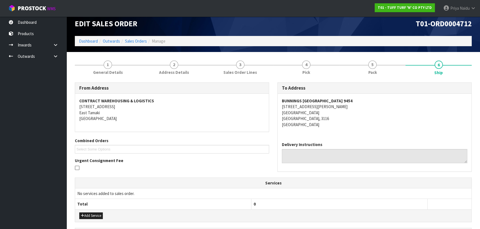
scroll to position [0, 0]
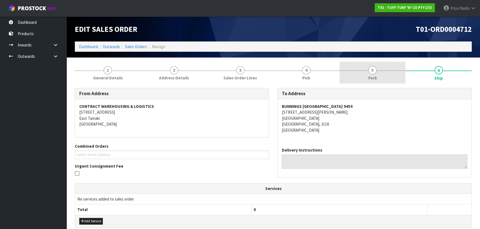
click at [368, 71] on link "5 Pack" at bounding box center [372, 73] width 66 height 22
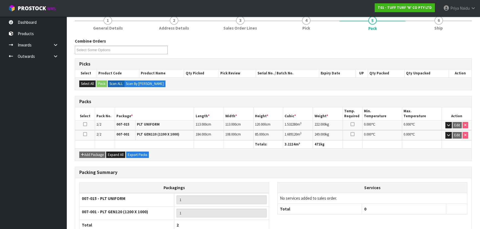
scroll to position [50, 0]
click at [239, 30] on span "Sales Order Lines" at bounding box center [239, 28] width 33 height 6
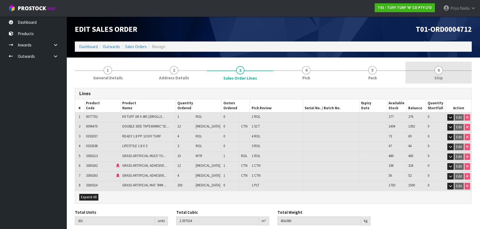
click at [429, 75] on link "6 Ship" at bounding box center [438, 73] width 66 height 22
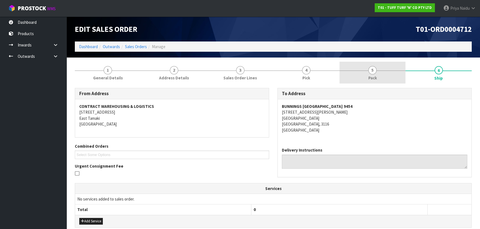
click at [356, 75] on link "5 Pack" at bounding box center [372, 73] width 66 height 22
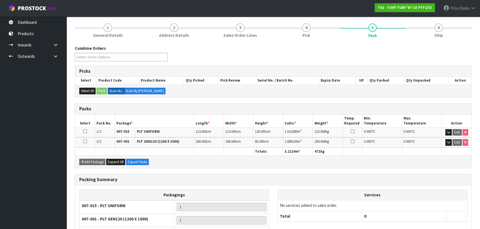
scroll to position [50, 0]
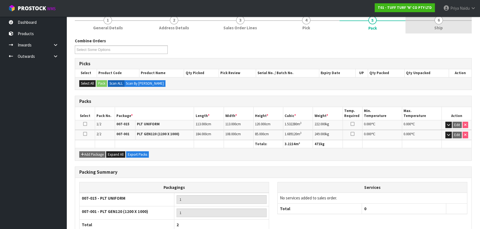
drag, startPoint x: 456, startPoint y: 28, endPoint x: 447, endPoint y: 32, distance: 9.9
click at [456, 28] on link "6 Ship" at bounding box center [438, 23] width 66 height 22
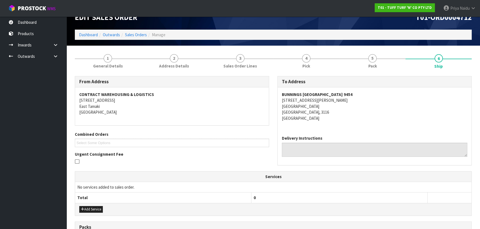
scroll to position [0, 0]
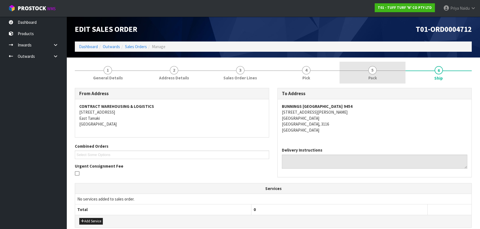
click at [369, 76] on span "Pack" at bounding box center [372, 78] width 9 height 6
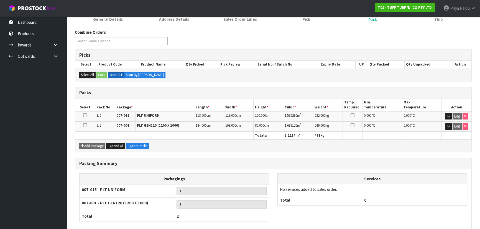
scroll to position [50, 0]
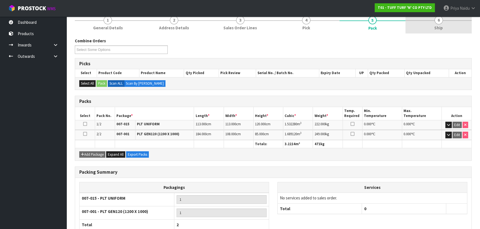
drag, startPoint x: 433, startPoint y: 23, endPoint x: 430, endPoint y: 22, distance: 3.0
click at [432, 21] on link "6 Ship" at bounding box center [438, 23] width 66 height 22
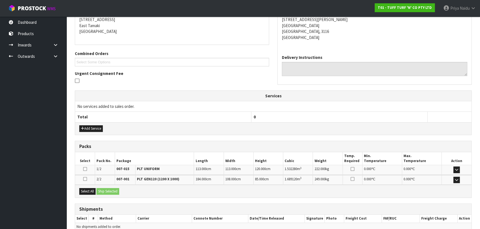
scroll to position [120, 0]
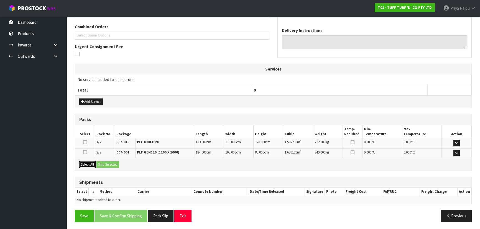
drag, startPoint x: 90, startPoint y: 162, endPoint x: 103, endPoint y: 162, distance: 13.0
click at [90, 162] on button "Select All" at bounding box center [87, 164] width 16 height 7
click at [103, 162] on button "Ship Selected" at bounding box center [107, 164] width 23 height 7
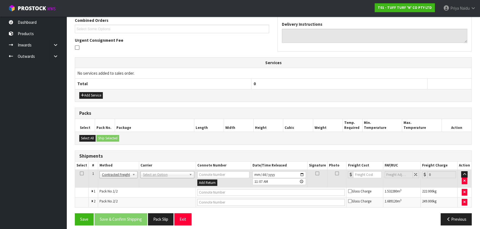
scroll to position [129, 0]
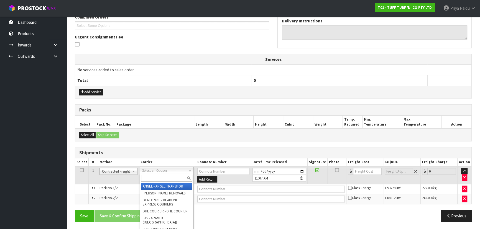
click at [155, 180] on input "text" at bounding box center [166, 178] width 51 height 7
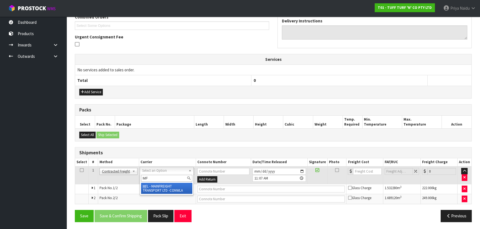
type input "MF"
drag, startPoint x: 168, startPoint y: 189, endPoint x: 188, endPoint y: 191, distance: 19.5
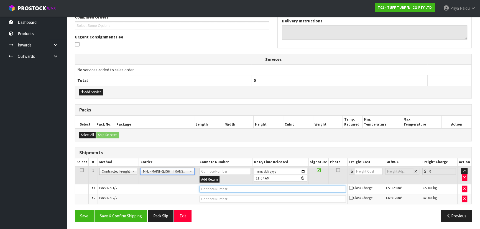
click at [227, 189] on input "text" at bounding box center [272, 189] width 146 height 7
paste input "FWM58928851"
type input "FWM58928851"
click at [363, 172] on input "number" at bounding box center [368, 171] width 28 height 7
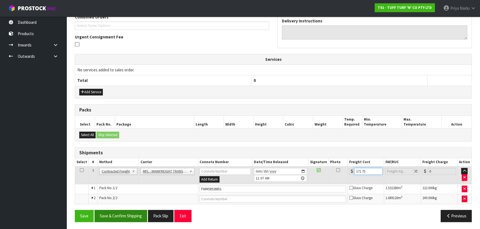
type input "171.75"
click at [131, 215] on button "Save & Confirm Shipping" at bounding box center [120, 216] width 53 height 12
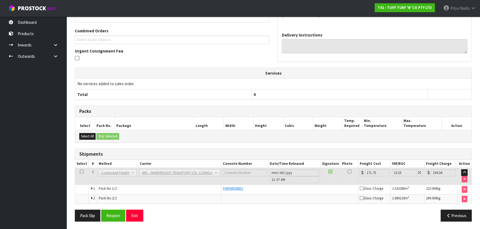
scroll to position [0, 0]
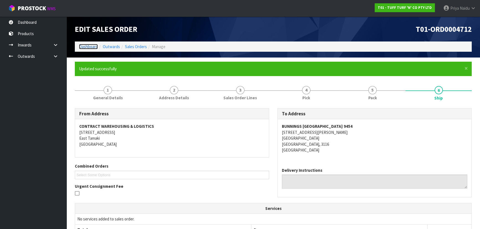
click at [91, 45] on link "Dashboard" at bounding box center [88, 46] width 19 height 5
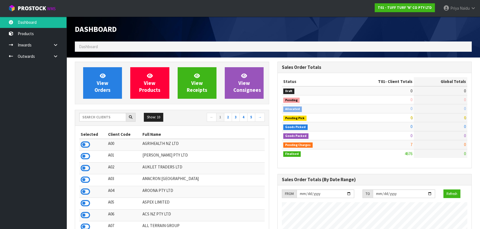
scroll to position [419, 202]
click at [100, 119] on input "text" at bounding box center [102, 117] width 47 height 9
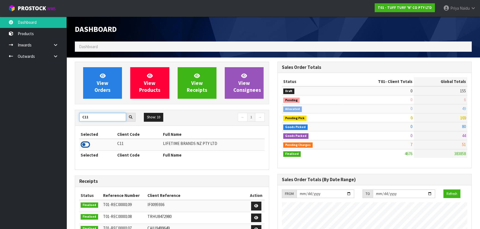
type input "C11"
click at [87, 144] on icon at bounding box center [85, 145] width 9 height 8
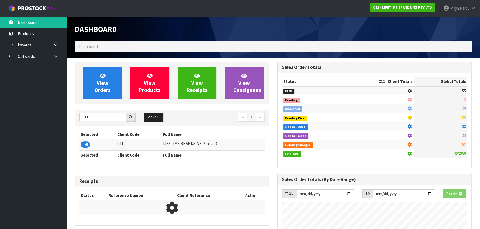
scroll to position [276509, 276651]
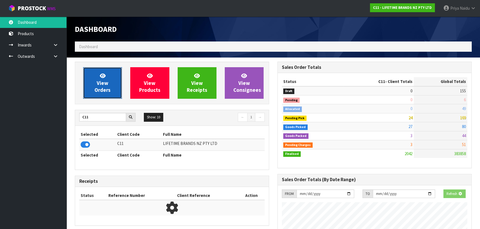
click at [99, 83] on span "View Orders" at bounding box center [102, 83] width 16 height 21
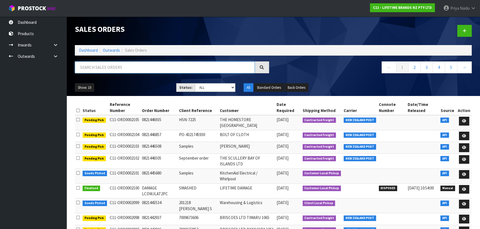
click at [120, 68] on input "text" at bounding box center [165, 67] width 180 height 12
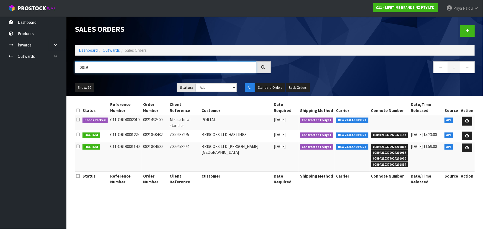
type input "2019"
click at [150, 85] on ul "Show: 10 5 10 25 50" at bounding box center [122, 87] width 94 height 9
click at [141, 90] on ul "Show: 10 5 10 25 50" at bounding box center [122, 87] width 94 height 9
click at [141, 89] on ul "Show: 10 5 10 25 50" at bounding box center [122, 87] width 94 height 9
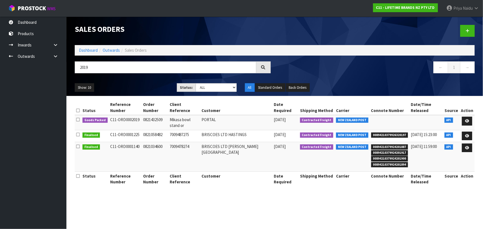
click at [143, 89] on ul "Show: 10 5 10 25 50" at bounding box center [122, 87] width 94 height 9
click at [148, 86] on ul "Show: 10 5 10 25 50" at bounding box center [122, 87] width 94 height 9
click at [152, 89] on ul "Show: 10 5 10 25 50" at bounding box center [122, 87] width 94 height 9
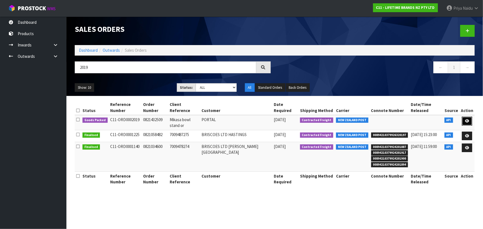
click at [466, 117] on link at bounding box center [467, 121] width 10 height 9
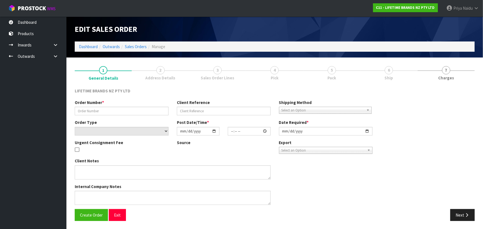
type input "0821432509"
type input "Mikasa bowl stand or"
select select "number:0"
type input "[DATE]"
type input "08:29:26.000"
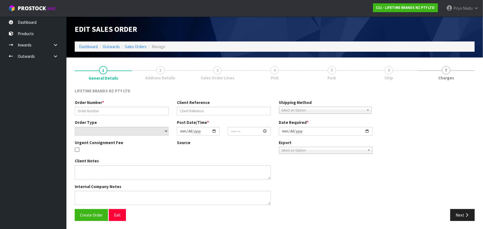
type input "[DATE]"
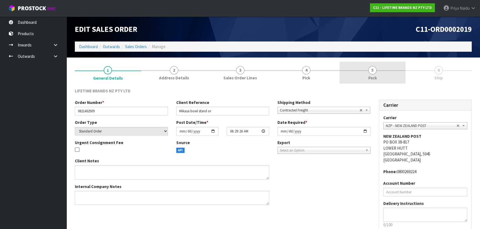
click at [375, 77] on span "Pack" at bounding box center [372, 78] width 9 height 6
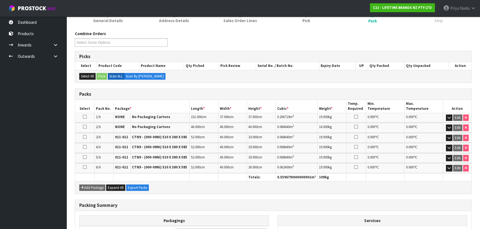
scroll to position [127, 0]
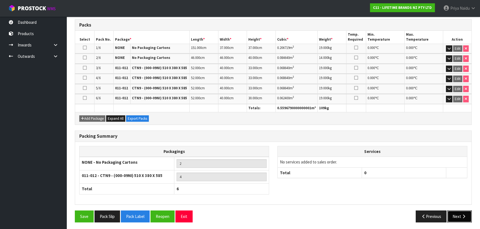
click at [458, 215] on button "Next" at bounding box center [459, 217] width 24 height 12
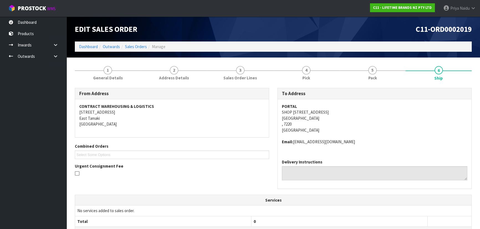
scroll to position [0, 0]
drag, startPoint x: 222, startPoint y: 164, endPoint x: 228, endPoint y: 165, distance: 6.6
drag, startPoint x: 228, startPoint y: 165, endPoint x: 191, endPoint y: 172, distance: 37.9
click at [191, 172] on div at bounding box center [172, 174] width 194 height 7
click at [241, 125] on address "CONTRACT WAREHOUSING & LOGISTICS [STREET_ADDRESS]" at bounding box center [171, 116] width 185 height 24
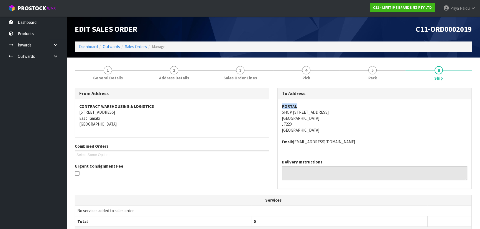
drag, startPoint x: 280, startPoint y: 106, endPoint x: 312, endPoint y: 105, distance: 32.1
click at [312, 105] on div "PORTAL SHOP [STREET_ADDRESS] Email: [EMAIL_ADDRESS][DOMAIN_NAME]" at bounding box center [374, 127] width 194 height 56
drag, startPoint x: 275, startPoint y: 114, endPoint x: 332, endPoint y: 127, distance: 58.6
click at [332, 127] on div "To Address PORTAL SHOP [STREET_ADDRESS] Email: [EMAIL_ADDRESS][DOMAIN_NAME] Del…" at bounding box center [374, 141] width 202 height 107
click at [279, 111] on div "PORTAL SHOP [STREET_ADDRESS] Email: [EMAIL_ADDRESS][DOMAIN_NAME]" at bounding box center [374, 127] width 194 height 56
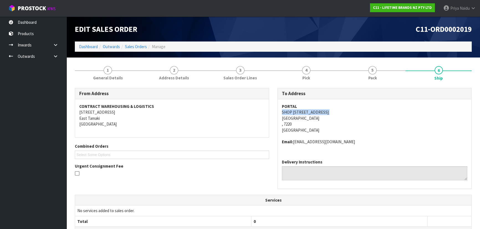
drag, startPoint x: 279, startPoint y: 111, endPoint x: 341, endPoint y: 114, distance: 61.2
click at [341, 114] on div "PORTAL SHOP [STREET_ADDRESS] Email: [EMAIL_ADDRESS][DOMAIN_NAME]" at bounding box center [374, 127] width 194 height 56
drag, startPoint x: 294, startPoint y: 140, endPoint x: 361, endPoint y: 142, distance: 67.0
click at [361, 142] on address "Email: [EMAIL_ADDRESS][DOMAIN_NAME]" at bounding box center [374, 142] width 185 height 6
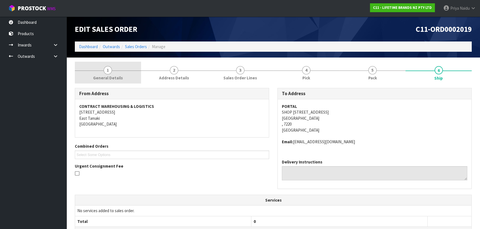
click at [111, 74] on link "1 General Details" at bounding box center [108, 73] width 66 height 22
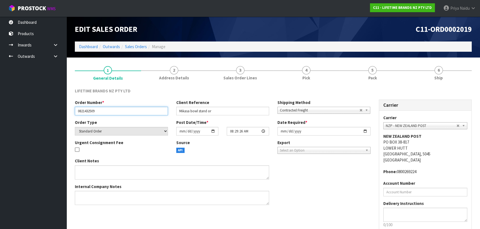
drag, startPoint x: 75, startPoint y: 110, endPoint x: 100, endPoint y: 106, distance: 24.9
click at [100, 106] on div "Order Number * 0821432509" at bounding box center [121, 108] width 101 height 16
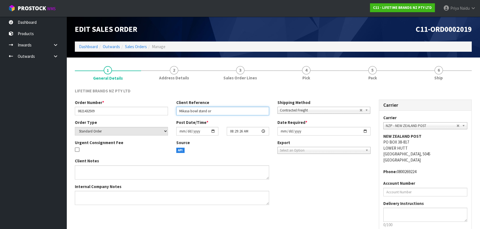
drag, startPoint x: 178, startPoint y: 111, endPoint x: 238, endPoint y: 116, distance: 59.8
click at [238, 116] on div "Order Number * 0821432509 Client Reference Mikasa bowl stand or Shipping Method…" at bounding box center [223, 110] width 304 height 20
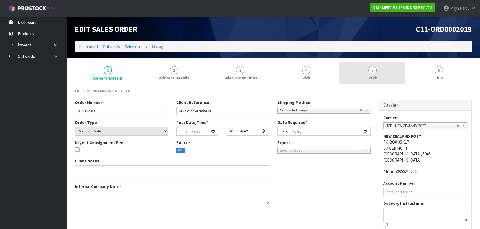
click at [377, 74] on link "5 Pack" at bounding box center [372, 73] width 66 height 22
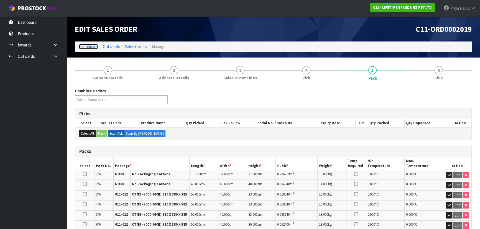
click at [86, 46] on link "Dashboard" at bounding box center [88, 46] width 19 height 5
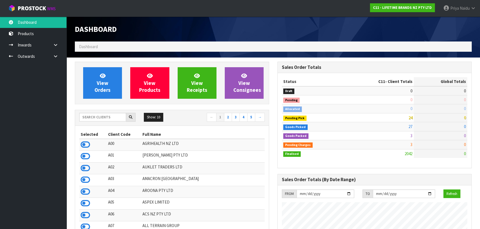
scroll to position [419, 202]
click at [108, 112] on div "Show: 10 5 10 25 50 ← 1 2 3 4 5 → Selected Client Code Full Name A00 AGRIHEALTH…" at bounding box center [172, 193] width 194 height 166
click at [108, 112] on div "Show: 10 5 10 25 50 ← 1 2 3 4 5 →" at bounding box center [172, 118] width 194 height 16
click at [107, 119] on input "text" at bounding box center [102, 117] width 47 height 9
type input "A06"
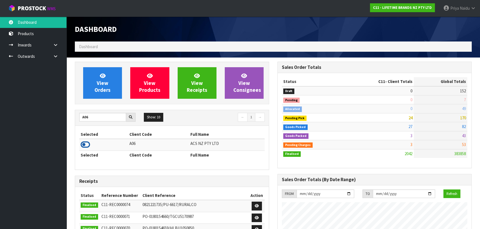
click at [86, 144] on icon at bounding box center [85, 145] width 9 height 8
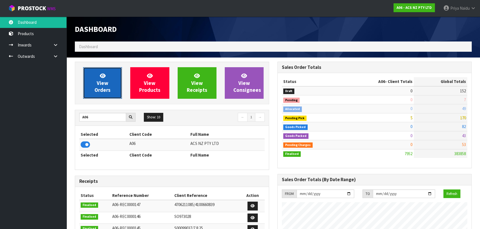
click at [93, 90] on link "View Orders" at bounding box center [102, 83] width 39 height 32
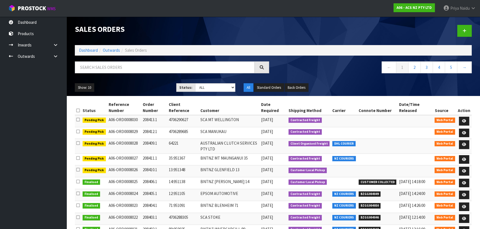
drag, startPoint x: 88, startPoint y: 44, endPoint x: 86, endPoint y: 47, distance: 3.1
click at [87, 46] on div "Sales Orders Dashboard Outwards Sales Orders ← 1 2 3 4 5 → Show: 10 5 10 25 50 …" at bounding box center [273, 56] width 405 height 79
click at [86, 50] on link "Dashboard" at bounding box center [88, 50] width 19 height 5
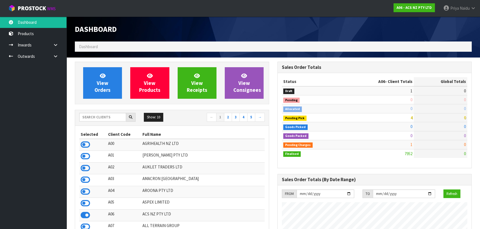
scroll to position [419, 202]
click at [104, 115] on input "text" at bounding box center [102, 117] width 47 height 9
type input "V02"
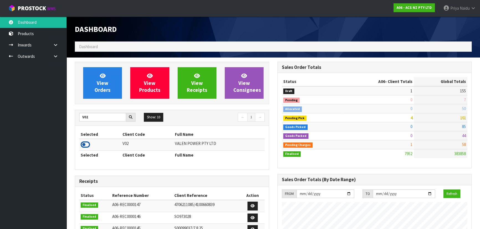
drag, startPoint x: 79, startPoint y: 149, endPoint x: 86, endPoint y: 144, distance: 8.5
click at [80, 147] on td at bounding box center [100, 145] width 42 height 12
click at [86, 144] on icon at bounding box center [85, 145] width 9 height 8
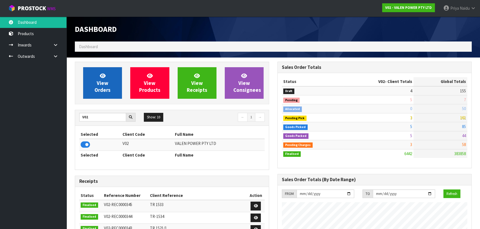
scroll to position [436, 202]
click at [107, 82] on span "View Orders" at bounding box center [102, 83] width 16 height 21
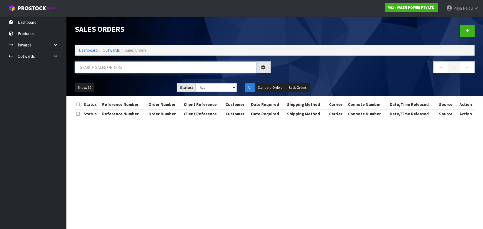
click at [114, 68] on input "text" at bounding box center [166, 67] width 182 height 12
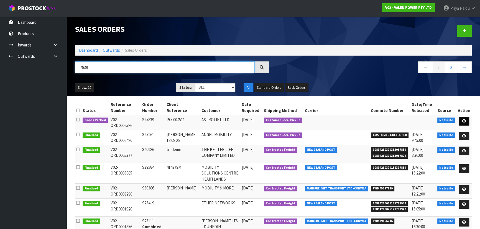
type input "7839"
click at [460, 121] on link at bounding box center [463, 121] width 10 height 9
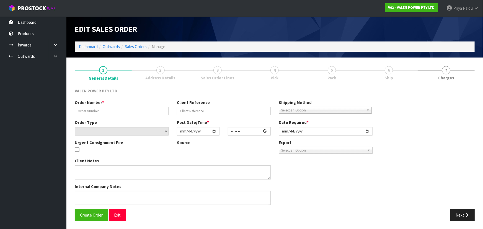
type input "S47839"
type input "PO-004511"
select select "number:0"
type input "[DATE]"
type input "18:15:07.000"
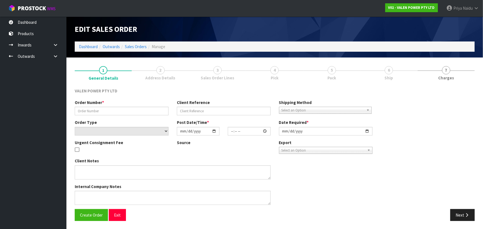
type input "[DATE]"
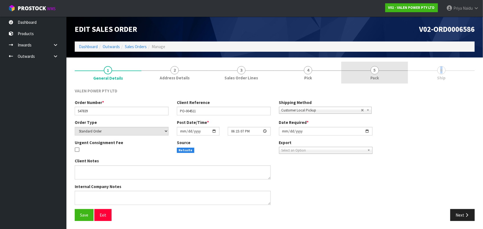
drag, startPoint x: 439, startPoint y: 73, endPoint x: 382, endPoint y: 73, distance: 57.0
click at [439, 73] on link "6 Ship" at bounding box center [441, 73] width 67 height 22
click at [342, 73] on ul "1 General Details 2 Address Details 3 Sales Order Lines 4 Pick 5 Pack 6 Ship" at bounding box center [275, 73] width 400 height 22
click at [372, 68] on span "5" at bounding box center [375, 70] width 8 height 8
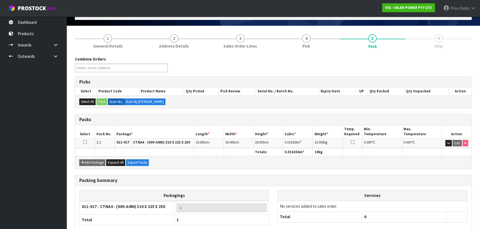
scroll to position [63, 0]
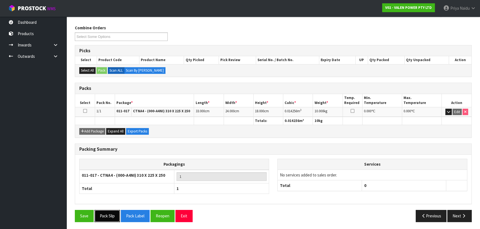
click at [107, 211] on button "Pack Slip" at bounding box center [106, 216] width 25 height 12
click at [455, 213] on button "Next" at bounding box center [459, 216] width 24 height 12
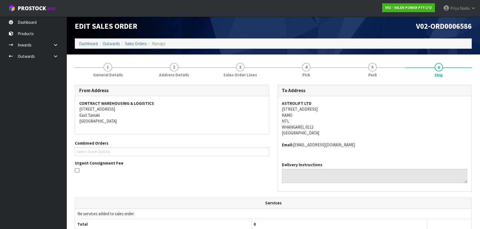
scroll to position [0, 0]
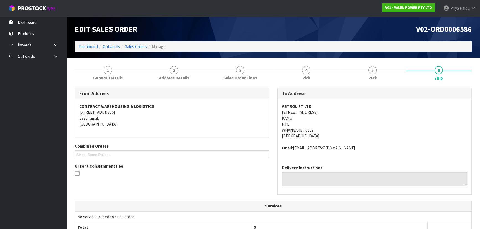
click at [393, 146] on address "Email: [EMAIL_ADDRESS][DOMAIN_NAME]" at bounding box center [374, 148] width 185 height 6
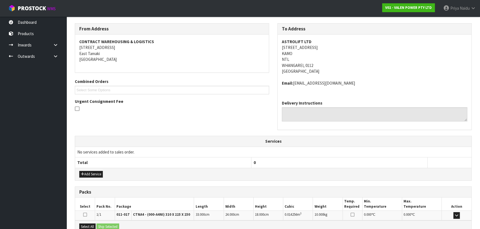
scroll to position [100, 0]
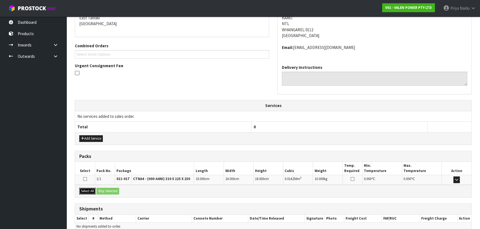
click at [89, 193] on button "Select All" at bounding box center [87, 191] width 16 height 7
click at [107, 191] on button "Ship Selected" at bounding box center [107, 191] width 23 height 7
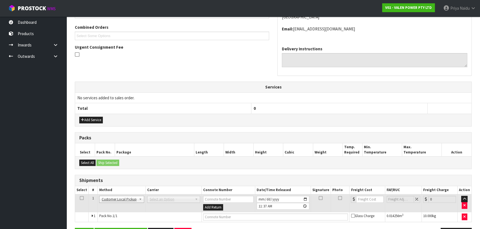
scroll to position [137, 0]
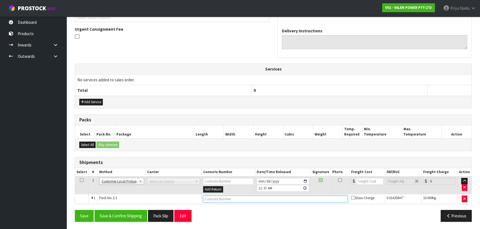
click at [225, 198] on input "text" at bounding box center [275, 199] width 145 height 7
type input "CUSTOMER COLLECTED"
click at [125, 220] on button "Save & Confirm Shipping" at bounding box center [120, 216] width 53 height 12
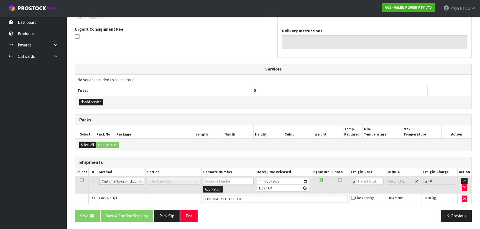
scroll to position [0, 0]
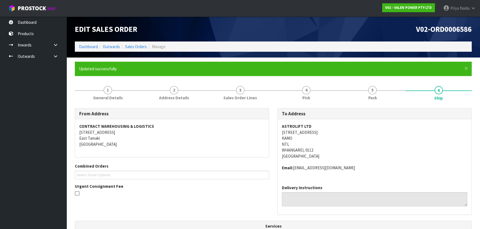
click at [175, 172] on div "From Address CONTRACT WAREHOUSING & LOGISTICS [STREET_ADDRESS] Combined Orders …" at bounding box center [172, 155] width 202 height 94
click at [177, 183] on div "Combined Orders V02-ORD0006493 V02-ORD0006497 V02-ORD0006507 V02-ORD0006522 V02…" at bounding box center [172, 173] width 202 height 20
drag, startPoint x: 218, startPoint y: 142, endPoint x: 221, endPoint y: 138, distance: 5.1
click at [218, 142] on address "CONTRACT WAREHOUSING & LOGISTICS [STREET_ADDRESS]" at bounding box center [171, 135] width 185 height 24
click at [91, 48] on link "Dashboard" at bounding box center [88, 46] width 19 height 5
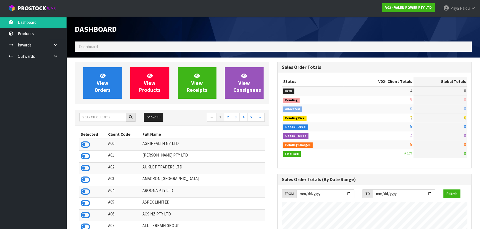
scroll to position [436, 202]
click at [118, 118] on input "text" at bounding box center [102, 117] width 47 height 9
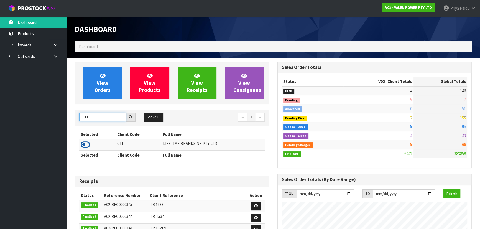
type input "C11"
click at [83, 142] on icon at bounding box center [85, 145] width 9 height 8
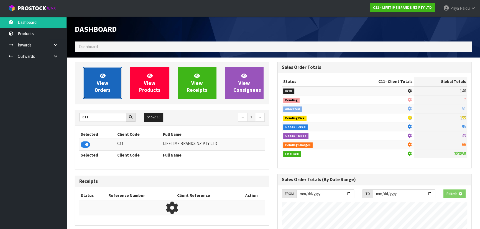
click at [106, 80] on span "View Orders" at bounding box center [102, 83] width 16 height 21
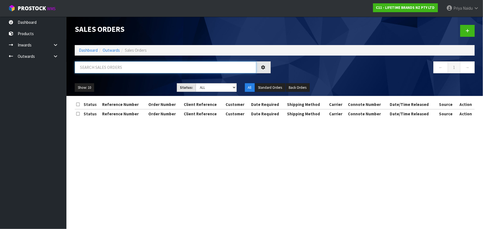
click at [116, 66] on input "text" at bounding box center [166, 67] width 182 height 12
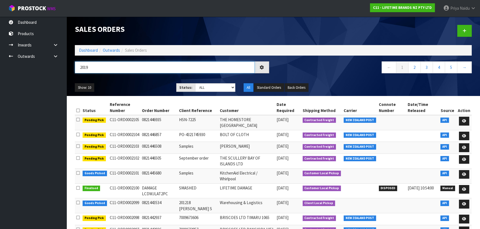
type input "2019"
click at [139, 87] on ul "Show: 10 5 10 25 50" at bounding box center [121, 87] width 93 height 9
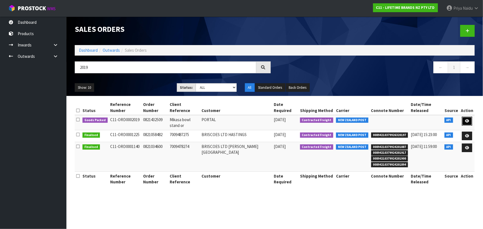
click at [468, 117] on link at bounding box center [467, 121] width 10 height 9
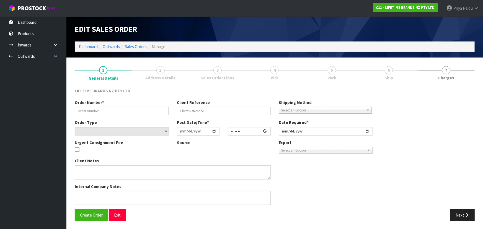
type input "0821432509"
type input "Mikasa bowl stand or"
select select "number:0"
type input "[DATE]"
type input "08:29:26.000"
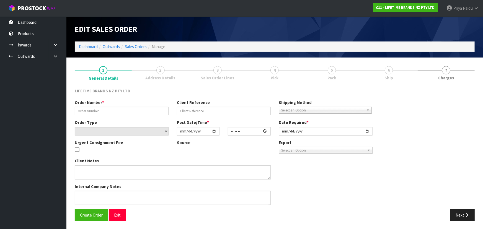
type input "[DATE]"
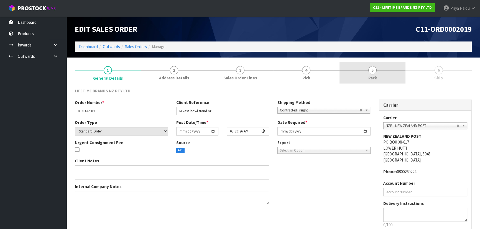
click at [375, 76] on span "Pack" at bounding box center [372, 78] width 9 height 6
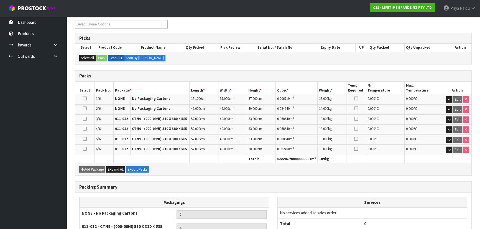
scroll to position [126, 0]
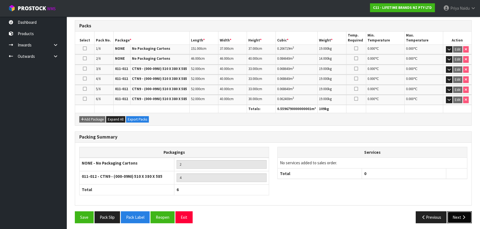
click at [454, 213] on button "Next" at bounding box center [459, 218] width 24 height 12
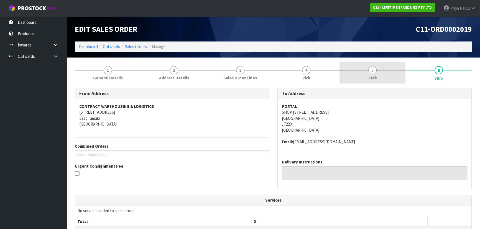
click at [391, 72] on link "5 Pack" at bounding box center [372, 73] width 66 height 22
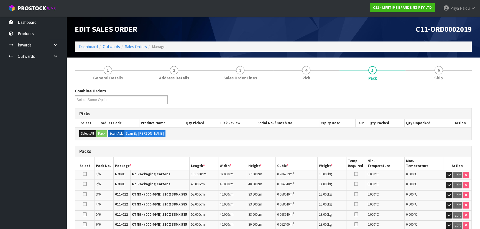
drag, startPoint x: 206, startPoint y: 148, endPoint x: 202, endPoint y: 150, distance: 4.1
drag, startPoint x: 202, startPoint y: 150, endPoint x: 183, endPoint y: 133, distance: 26.1
click at [183, 133] on div "Select All Pack Scan ALL Scan By [PERSON_NAME]" at bounding box center [273, 133] width 396 height 12
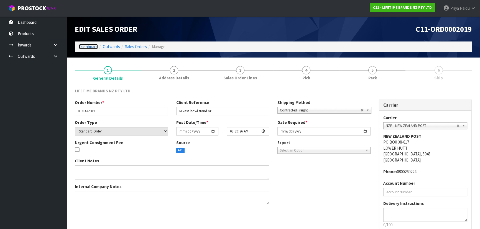
click at [93, 49] on link "Dashboard" at bounding box center [88, 46] width 19 height 5
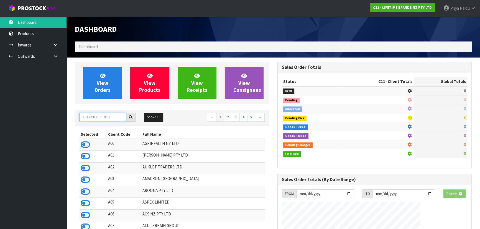
click at [89, 117] on input "text" at bounding box center [102, 117] width 47 height 9
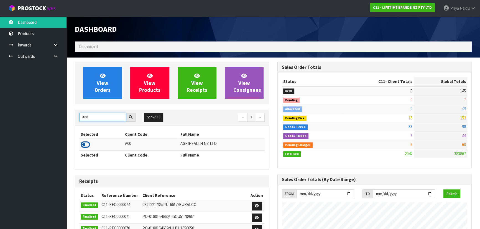
type input "A00"
click at [82, 144] on icon at bounding box center [85, 145] width 9 height 8
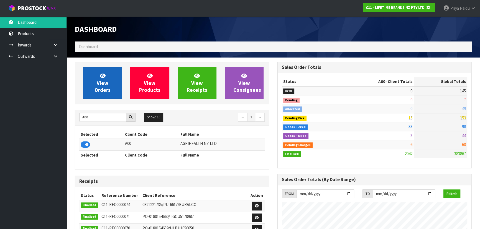
scroll to position [345, 202]
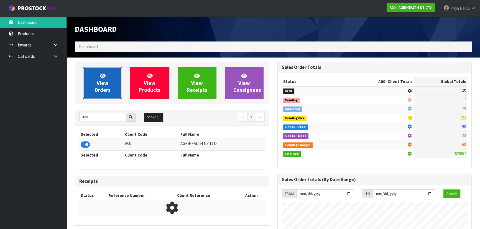
click at [108, 86] on link "View Orders" at bounding box center [102, 83] width 39 height 32
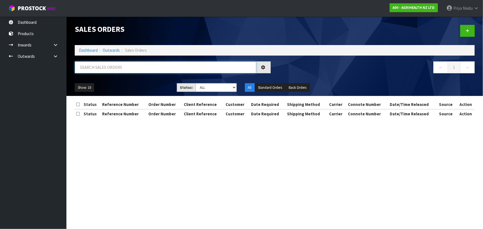
click at [116, 69] on input "text" at bounding box center [166, 67] width 182 height 12
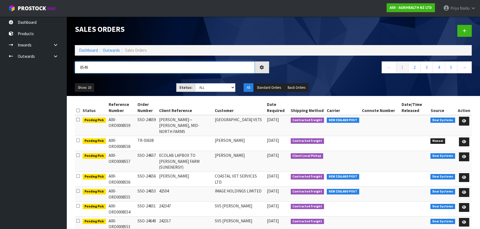
type input "8549"
click at [203, 85] on select "Draft Pending Allocated Pending Pick Goods Picked Goods Packed Pending Charges …" at bounding box center [215, 87] width 40 height 9
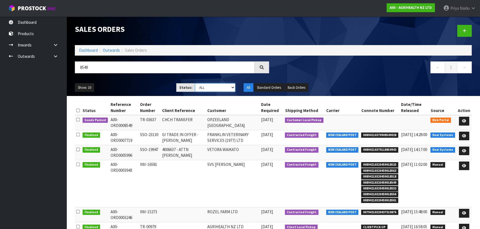
select select "string:5"
click at [195, 83] on select "Draft Pending Allocated Pending Pick Goods Picked Goods Packed Pending Charges …" at bounding box center [215, 87] width 40 height 9
click at [150, 80] on div "Show: 10 5 10 25 50 Status: Draft Pending Allocated Pending Pick Goods Picked G…" at bounding box center [273, 87] width 405 height 17
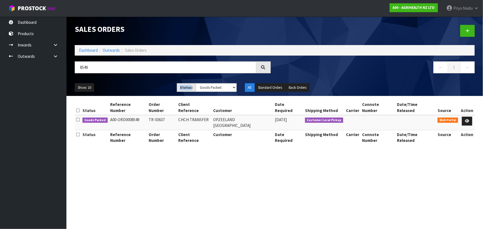
click at [150, 80] on div "Show: 10 5 10 25 50 Status: Draft Pending Allocated Pending Pick Goods Picked G…" at bounding box center [275, 87] width 408 height 17
click at [148, 81] on div "Show: 10 5 10 25 50 Status: Draft Pending Allocated Pending Pick Goods Picked G…" at bounding box center [275, 87] width 408 height 17
click at [130, 92] on div "Show: 10 5 10 25 50 Status: Draft Pending Allocated Pending Pick Goods Picked G…" at bounding box center [275, 87] width 408 height 17
drag, startPoint x: 138, startPoint y: 88, endPoint x: 141, endPoint y: 86, distance: 4.0
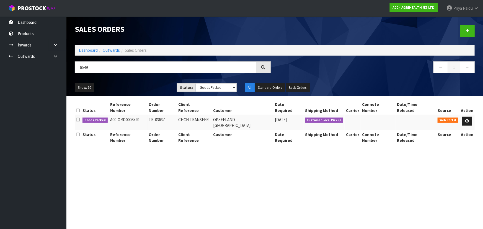
click at [139, 87] on ul "Show: 10 5 10 25 50" at bounding box center [122, 87] width 94 height 9
click at [141, 86] on ul "Show: 10 5 10 25 50" at bounding box center [122, 87] width 94 height 9
click at [153, 86] on ul "Show: 10 5 10 25 50" at bounding box center [122, 87] width 94 height 9
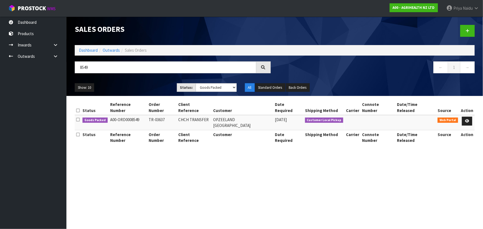
click at [147, 87] on ul "Show: 10 5 10 25 50" at bounding box center [122, 87] width 94 height 9
click at [468, 119] on icon at bounding box center [467, 121] width 4 height 4
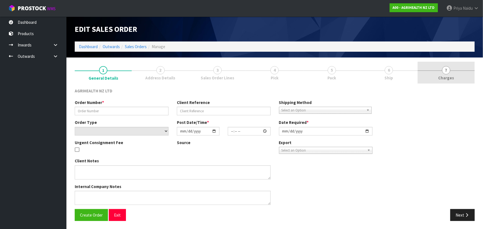
type input "TR-03637"
type input "CHCH TRANSFER"
select select "number:0"
type input "[DATE]"
type input "09:21:00.000"
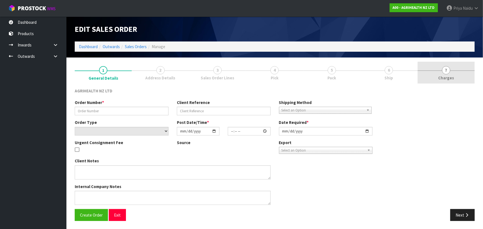
type input "[DATE]"
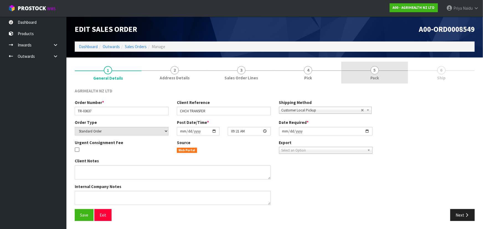
click at [387, 74] on link "5 Pack" at bounding box center [374, 73] width 67 height 22
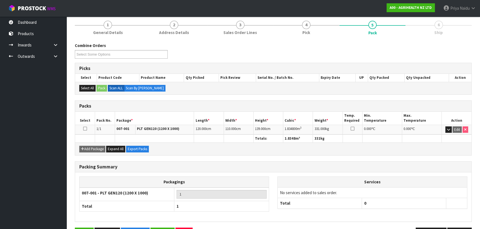
scroll to position [63, 0]
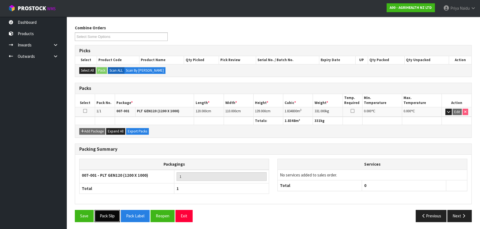
drag, startPoint x: 105, startPoint y: 213, endPoint x: 122, endPoint y: 205, distance: 18.9
click at [105, 213] on button "Pack Slip" at bounding box center [106, 216] width 25 height 12
click at [458, 215] on button "Next" at bounding box center [459, 216] width 24 height 12
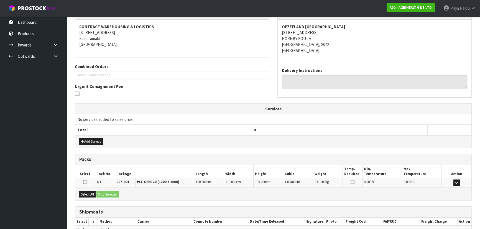
scroll to position [110, 0]
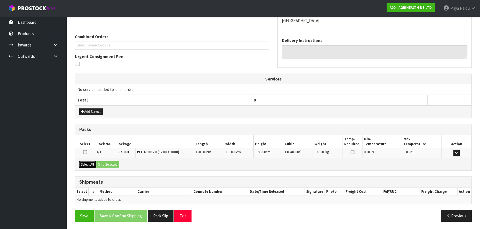
click at [89, 164] on button "Select All" at bounding box center [87, 164] width 16 height 7
click at [100, 164] on button "Ship Selected" at bounding box center [107, 164] width 23 height 7
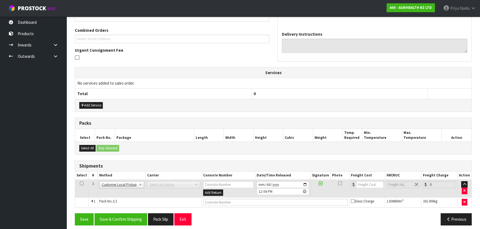
scroll to position [119, 0]
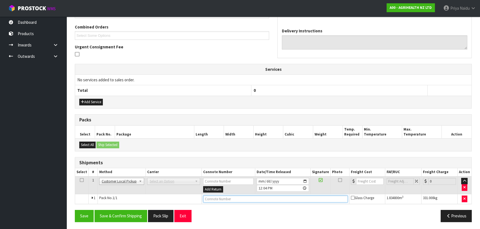
click at [243, 197] on input "text" at bounding box center [275, 199] width 145 height 7
click at [221, 199] on input "CUSTOMER COLLECTED" at bounding box center [275, 199] width 145 height 7
type input "OPZEELAND COLLECTED"
drag, startPoint x: 117, startPoint y: 220, endPoint x: 119, endPoint y: 211, distance: 9.1
click at [118, 220] on button "Save & Confirm Shipping" at bounding box center [120, 216] width 53 height 12
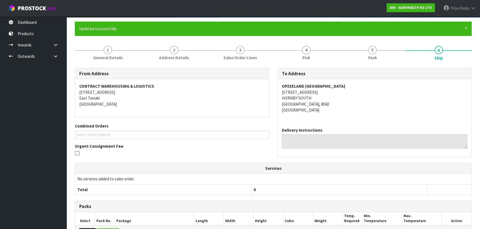
scroll to position [0, 0]
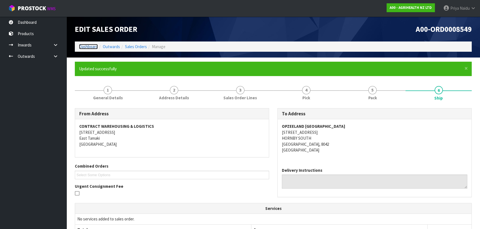
click at [83, 47] on link "Dashboard" at bounding box center [88, 46] width 19 height 5
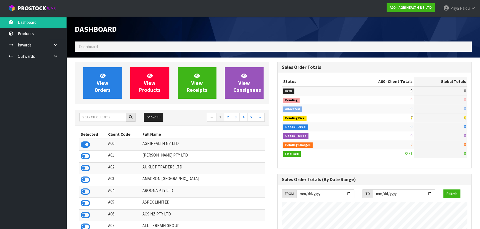
scroll to position [419, 202]
click at [102, 118] on input "text" at bounding box center [102, 117] width 47 height 9
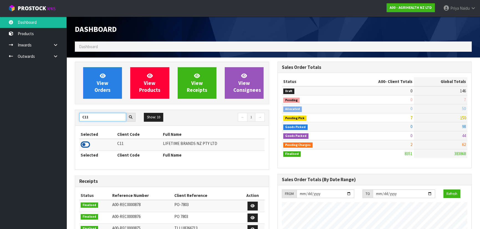
type input "C11"
click at [86, 146] on icon at bounding box center [85, 145] width 9 height 8
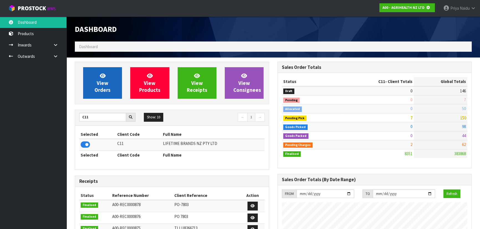
scroll to position [276509, 276651]
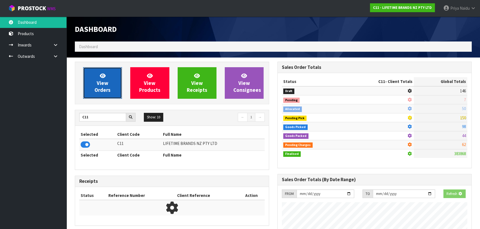
click at [109, 78] on link "View Orders" at bounding box center [102, 83] width 39 height 32
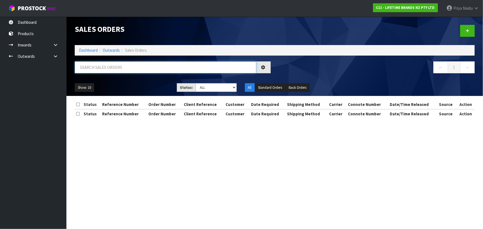
click at [116, 65] on input "text" at bounding box center [166, 67] width 182 height 12
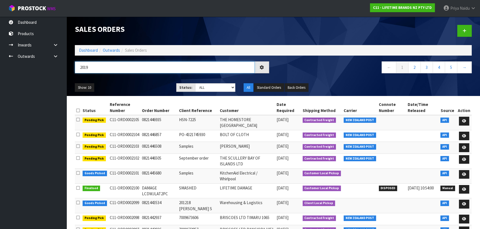
type input "2019"
click at [137, 87] on ul "Show: 10 5 10 25 50" at bounding box center [121, 87] width 93 height 9
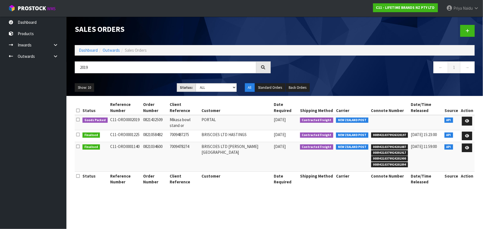
click at [137, 87] on ul "Show: 10 5 10 25 50" at bounding box center [122, 87] width 94 height 9
click at [133, 82] on div "Show: 10 5 10 25 50 Status: Draft Pending Allocated Pending Pick Goods Picked G…" at bounding box center [275, 87] width 408 height 17
click at [133, 83] on ul "Show: 10 5 10 25 50" at bounding box center [122, 87] width 94 height 9
click at [469, 119] on icon at bounding box center [467, 121] width 4 height 4
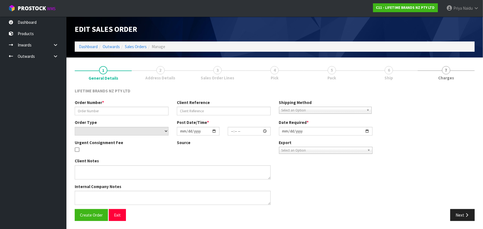
type input "0821432509"
type input "Mikasa bowl stand or"
select select "number:0"
type input "[DATE]"
type input "08:29:26.000"
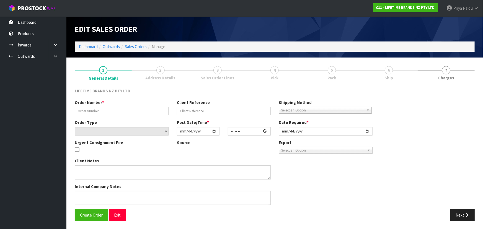
type input "[DATE]"
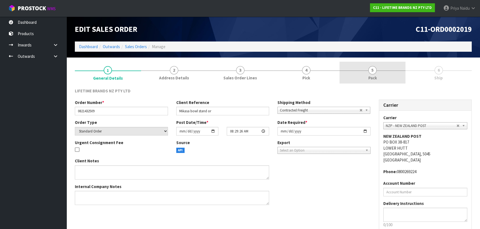
click at [376, 79] on span "Pack" at bounding box center [372, 78] width 9 height 6
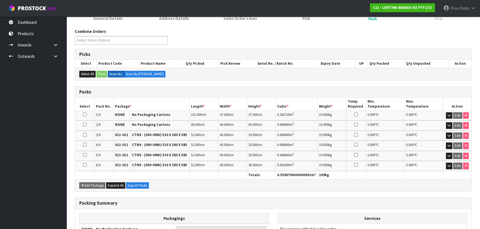
scroll to position [126, 0]
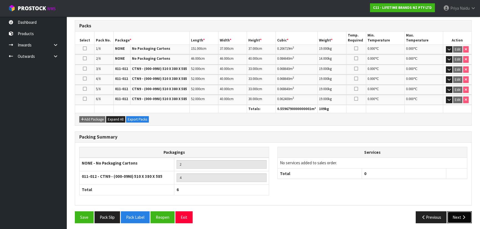
click at [457, 215] on button "Next" at bounding box center [459, 218] width 24 height 12
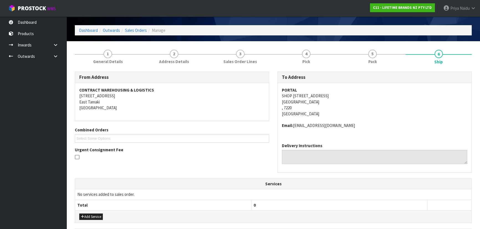
scroll to position [25, 0]
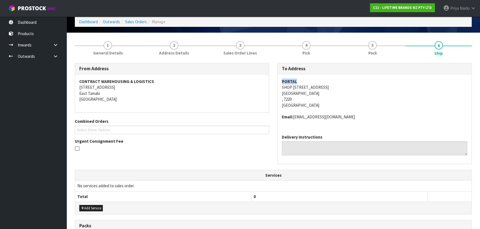
copy strong "PORTAL"
drag, startPoint x: 280, startPoint y: 80, endPoint x: 310, endPoint y: 79, distance: 29.4
click at [310, 79] on div "PORTAL SHOP [STREET_ADDRESS] Email: [EMAIL_ADDRESS][DOMAIN_NAME]" at bounding box center [374, 102] width 194 height 56
copy address "SHOP 1, 1 HIGH STREET PICTON , 7220"
drag, startPoint x: 281, startPoint y: 85, endPoint x: 335, endPoint y: 100, distance: 56.1
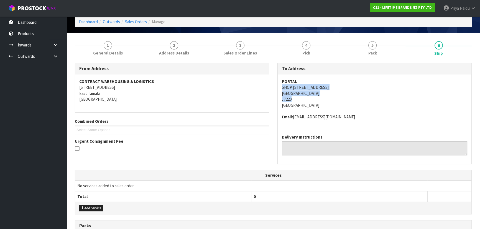
click at [335, 100] on div "PORTAL SHOP [STREET_ADDRESS] Email: [EMAIL_ADDRESS][DOMAIN_NAME]" at bounding box center [374, 102] width 194 height 56
click at [383, 92] on address "PORTAL SHOP 1, 1 HIGH STREET PICTON , 7220 New Zealand" at bounding box center [374, 94] width 185 height 30
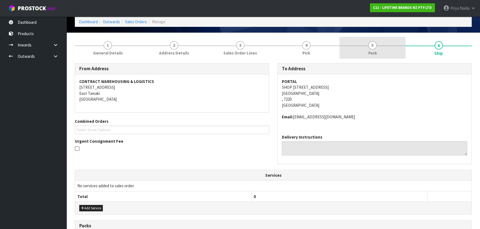
click at [374, 40] on link "5 Pack" at bounding box center [372, 48] width 66 height 22
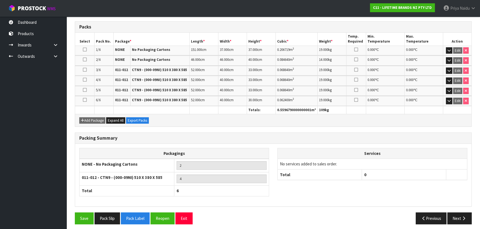
scroll to position [127, 0]
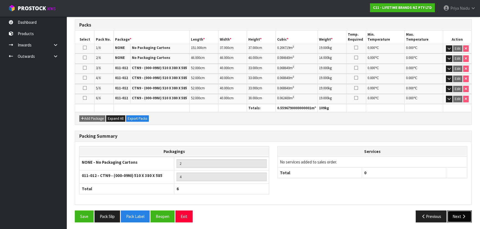
click at [452, 214] on button "Next" at bounding box center [459, 217] width 24 height 12
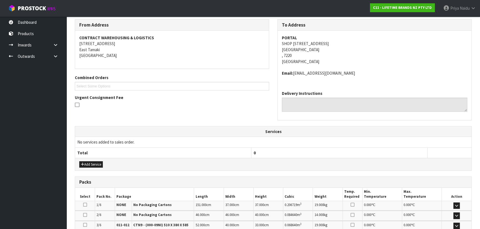
scroll to position [171, 0]
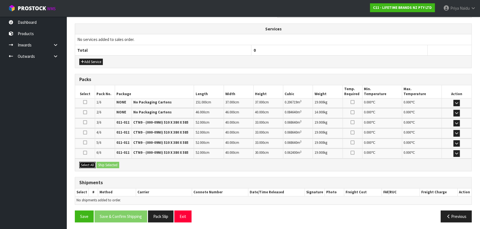
drag, startPoint x: 87, startPoint y: 164, endPoint x: 99, endPoint y: 161, distance: 11.5
click at [87, 164] on button "Select All" at bounding box center [87, 165] width 16 height 7
click at [100, 160] on div "Select All Ship Selected" at bounding box center [273, 165] width 396 height 12
click at [107, 164] on button "Ship Selected" at bounding box center [107, 165] width 23 height 7
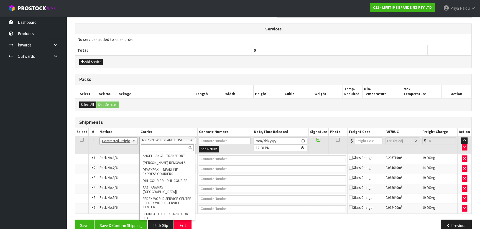
click at [150, 147] on input "text" at bounding box center [167, 148] width 53 height 7
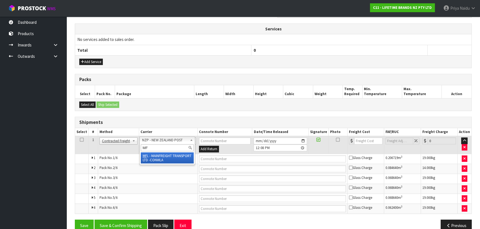
type input "MF"
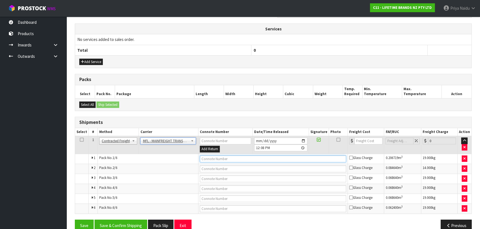
click at [210, 156] on input "text" at bounding box center [273, 159] width 146 height 7
paste input "FWM58931343"
type input "FWM58931343"
click at [363, 141] on input "number" at bounding box center [368, 141] width 28 height 7
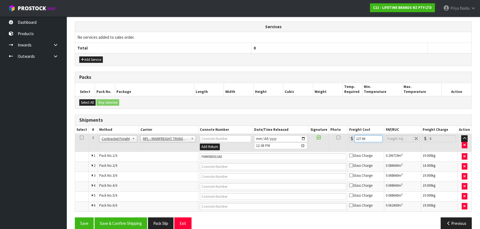
scroll to position [181, 0]
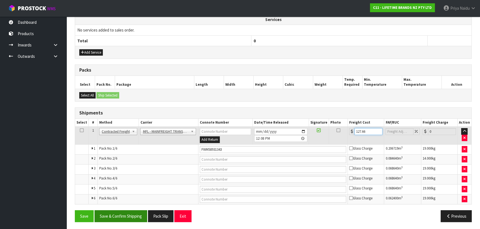
type input "127.66"
click at [118, 220] on button "Save & Confirm Shipping" at bounding box center [120, 216] width 53 height 12
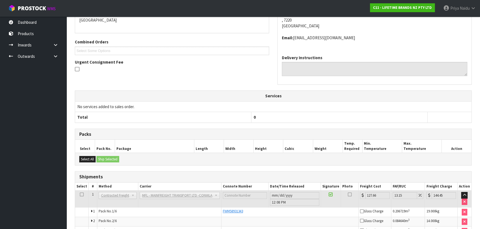
scroll to position [0, 0]
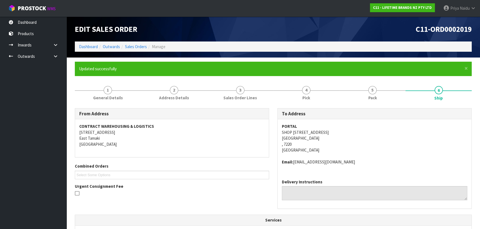
click at [359, 138] on address "PORTAL SHOP 1, 1 HIGH STREET PICTON , 7220 New Zealand" at bounding box center [374, 138] width 185 height 30
click at [356, 120] on div "PORTAL SHOP [STREET_ADDRESS] Email: [EMAIL_ADDRESS][DOMAIN_NAME]" at bounding box center [374, 147] width 194 height 56
click at [171, 145] on address "CONTRACT WAREHOUSING & LOGISTICS [STREET_ADDRESS]" at bounding box center [171, 135] width 185 height 24
click at [86, 46] on link "Dashboard" at bounding box center [88, 46] width 19 height 5
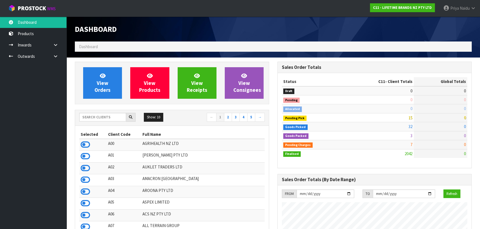
scroll to position [419, 202]
click at [108, 118] on input "text" at bounding box center [102, 117] width 47 height 9
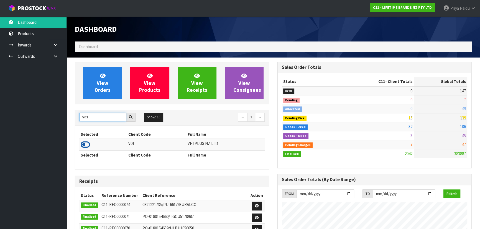
type input "V01"
click at [87, 142] on icon at bounding box center [85, 145] width 9 height 8
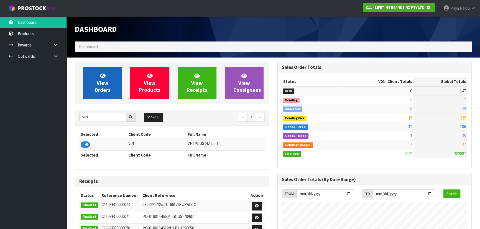
scroll to position [276509, 276651]
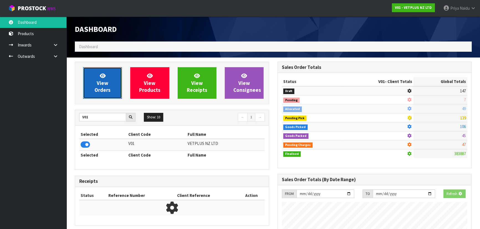
click at [91, 77] on link "View Orders" at bounding box center [102, 83] width 39 height 32
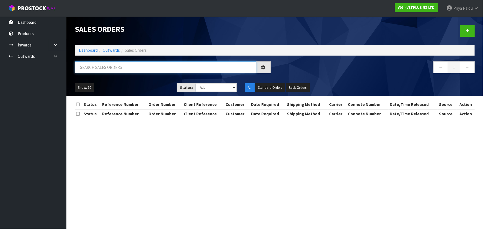
click at [111, 69] on input "text" at bounding box center [166, 67] width 182 height 12
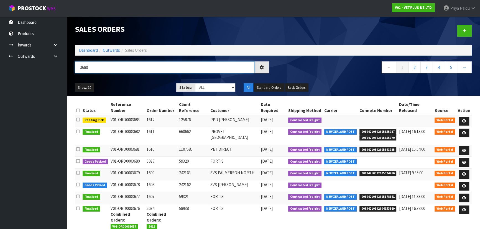
type input "3680"
click at [140, 82] on div "Show: 10 5 10 25 50 Status: Draft Pending Allocated Pending Pick Goods Picked G…" at bounding box center [273, 87] width 405 height 17
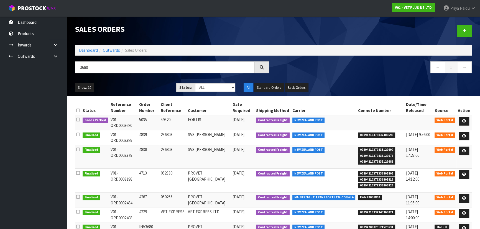
click at [140, 80] on div "Show: 10 5 10 25 50 Status: Draft Pending Allocated Pending Pick Goods Picked G…" at bounding box center [273, 87] width 405 height 17
click at [139, 92] on div "Show: 10 5 10 25 50 Status: Draft Pending Allocated Pending Pick Goods Picked G…" at bounding box center [273, 87] width 405 height 17
click at [140, 90] on ul "Show: 10 5 10 25 50" at bounding box center [121, 87] width 93 height 9
click at [142, 86] on ul "Show: 10 5 10 25 50" at bounding box center [121, 87] width 93 height 9
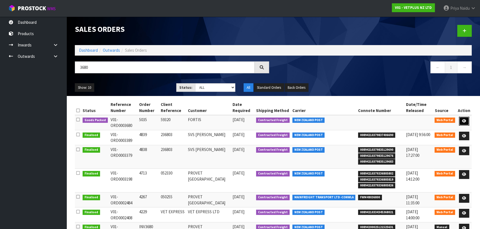
click at [462, 120] on icon at bounding box center [464, 121] width 4 height 4
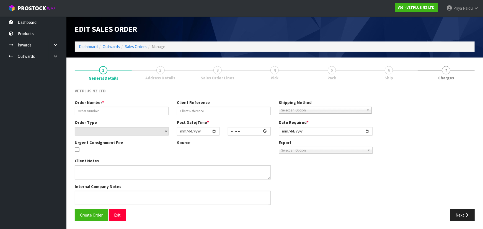
type input "5035"
type input "59320"
select select "number:0"
type input "[DATE]"
type input "16:17:00.000"
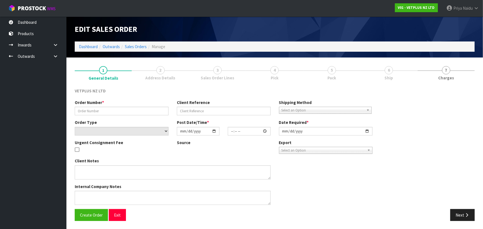
type input "[DATE]"
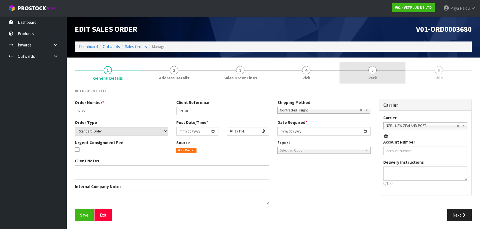
click at [380, 80] on link "5 Pack" at bounding box center [372, 73] width 66 height 22
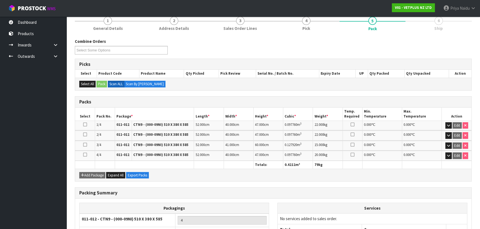
scroll to position [147, 0]
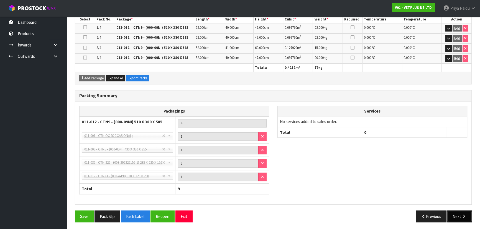
click at [458, 217] on button "Next" at bounding box center [459, 217] width 24 height 12
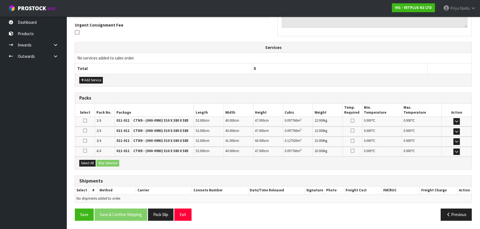
scroll to position [0, 0]
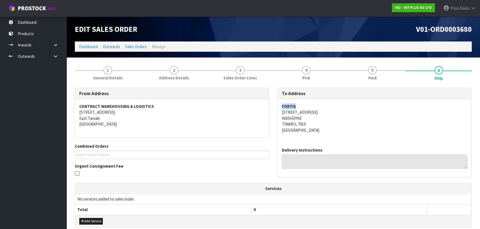
copy strong "FORTIS"
drag, startPoint x: 275, startPoint y: 105, endPoint x: 305, endPoint y: 102, distance: 29.5
click at [305, 102] on div "To Address FORTIS 131 HILTON HIGHWAY WASHDYKE TIMARU, 7910 New Zealand Delivery…" at bounding box center [374, 135] width 202 height 95
copy address "131 HILTON HIGHWAY WASHDYKE TIMARU, 7910"
drag, startPoint x: 281, startPoint y: 112, endPoint x: 352, endPoint y: 126, distance: 71.9
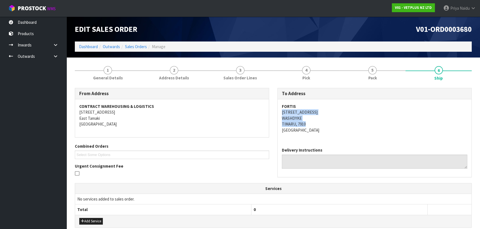
click at [352, 126] on div "FORTIS 131 HILTON HIGHWAY WASHDYKE TIMARU, 7910 New Zealand" at bounding box center [374, 121] width 194 height 44
click at [89, 47] on link "Dashboard" at bounding box center [88, 46] width 19 height 5
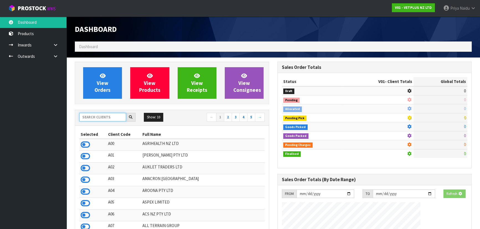
click at [111, 121] on input "text" at bounding box center [102, 117] width 47 height 9
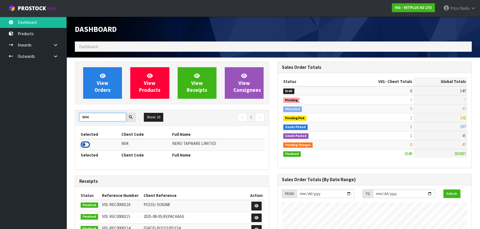
type input "N04"
click at [84, 144] on icon at bounding box center [85, 145] width 9 height 8
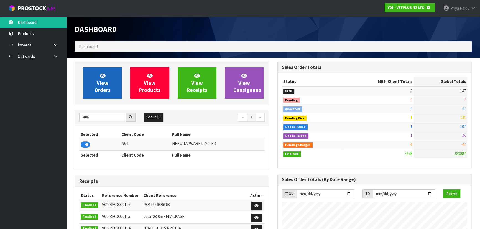
scroll to position [276509, 276651]
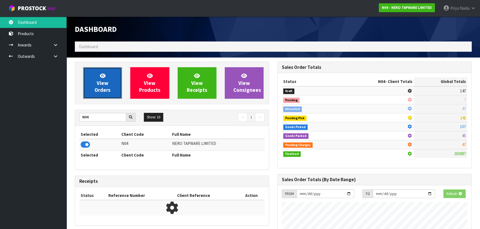
click at [94, 86] on link "View Orders" at bounding box center [102, 83] width 39 height 32
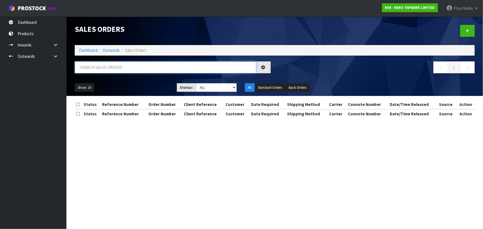
click at [113, 67] on input "text" at bounding box center [166, 67] width 182 height 12
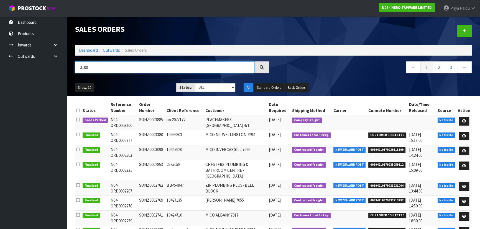
type input "3100"
click at [141, 85] on ul "Show: 10 5 10 25 50" at bounding box center [121, 87] width 93 height 9
click at [468, 122] on link at bounding box center [463, 121] width 10 height 9
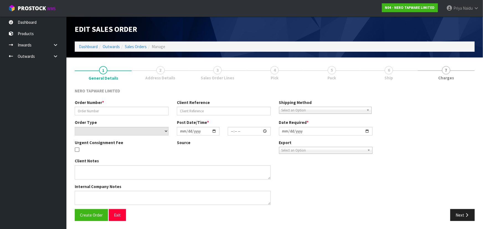
type input "SONZ0003885"
type input "po 2077172"
select select "number:0"
type input "[DATE]"
type input "11:15:07.000"
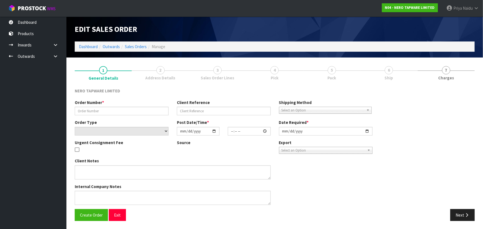
type input "[DATE]"
type textarea "non Lead Free"
type textarea "EACH ORDER TO BE PACKED ON ITS OWN PALLETS. CLEARLY LABEL EACH PALLET AS “NON L…"
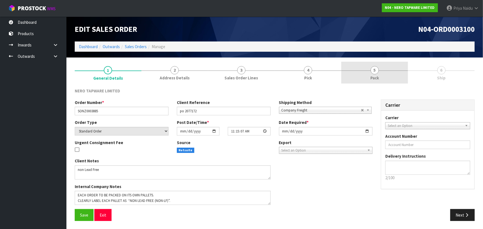
click at [390, 69] on link "5 Pack" at bounding box center [374, 73] width 67 height 22
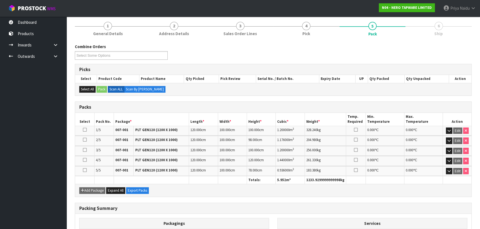
scroll to position [100, 0]
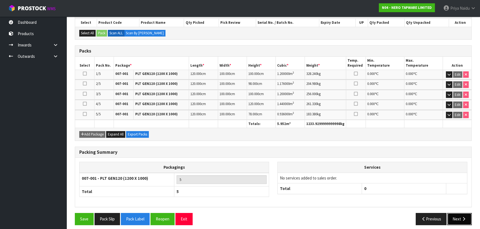
click at [460, 218] on button "Next" at bounding box center [459, 219] width 24 height 12
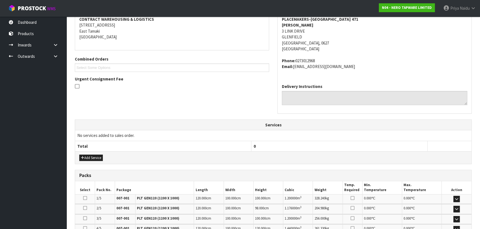
scroll to position [173, 0]
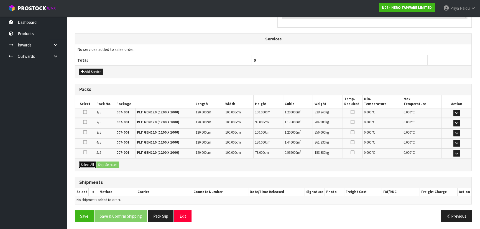
drag, startPoint x: 91, startPoint y: 162, endPoint x: 113, endPoint y: 163, distance: 21.6
click at [92, 162] on button "Select All" at bounding box center [87, 165] width 16 height 7
click at [113, 163] on button "Ship Selected" at bounding box center [107, 165] width 23 height 7
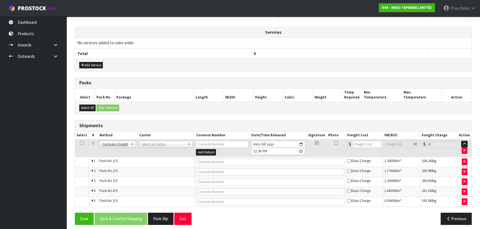
scroll to position [183, 0]
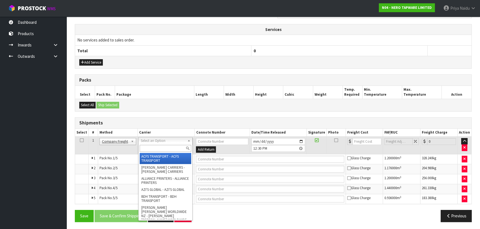
click at [147, 147] on input "text" at bounding box center [165, 148] width 51 height 7
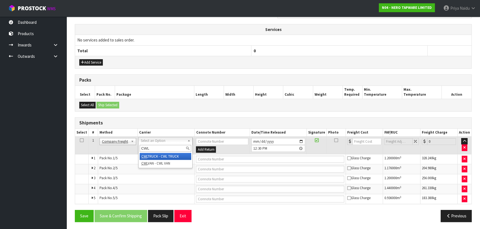
type input "CWL"
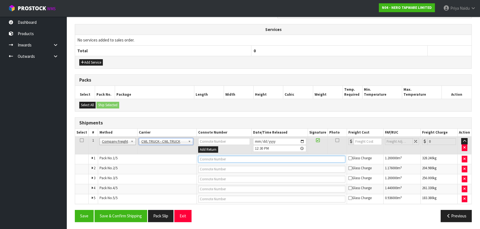
click at [202, 158] on input "text" at bounding box center [271, 159] width 147 height 7
type input "CWL TRUCK DELIVERY"
click at [130, 217] on button "Save & Confirm Shipping" at bounding box center [120, 216] width 53 height 12
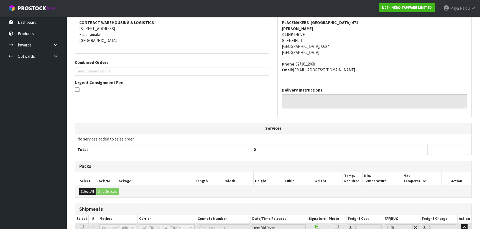
scroll to position [11, 0]
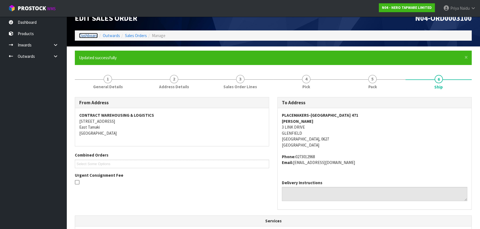
click at [86, 35] on link "Dashboard" at bounding box center [88, 35] width 19 height 5
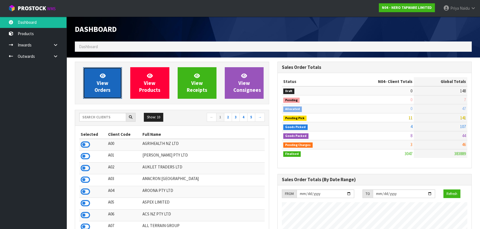
click at [106, 89] on span "View Orders" at bounding box center [102, 83] width 16 height 21
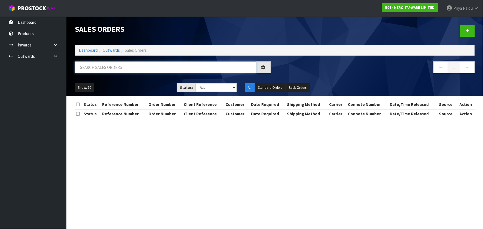
click at [114, 69] on input "text" at bounding box center [166, 67] width 182 height 12
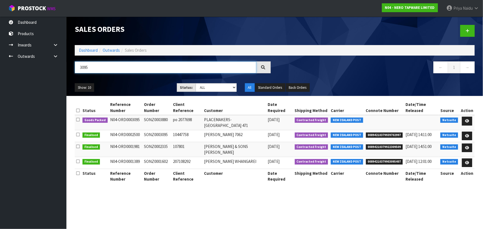
type input "3095"
click at [145, 85] on ul "Show: 10 5 10 25 50" at bounding box center [122, 87] width 94 height 9
click at [466, 119] on icon at bounding box center [467, 121] width 4 height 4
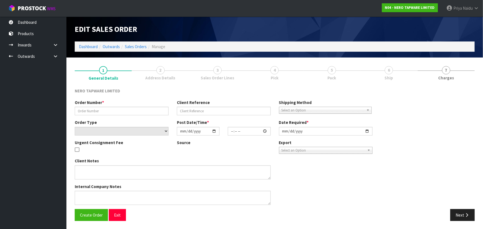
type input "SONZ0003880"
type input "po 2077698"
select select "number:0"
type input "[DATE]"
type input "09:30:06.000"
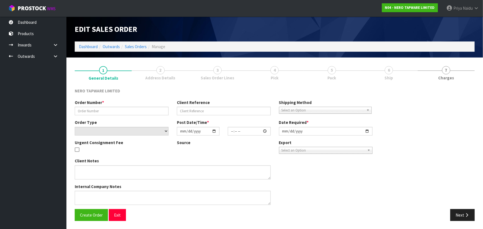
type input "[DATE]"
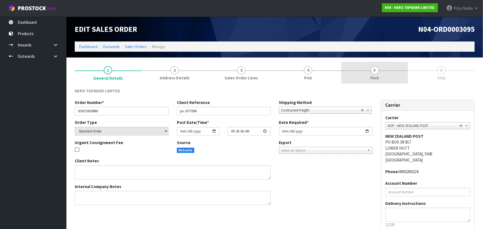
click at [378, 76] on link "5 Pack" at bounding box center [374, 73] width 67 height 22
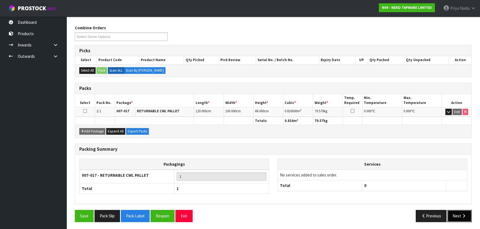
click at [452, 217] on button "Next" at bounding box center [459, 216] width 24 height 12
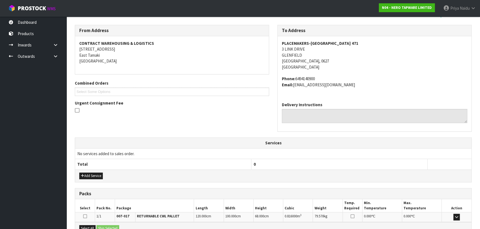
scroll to position [127, 0]
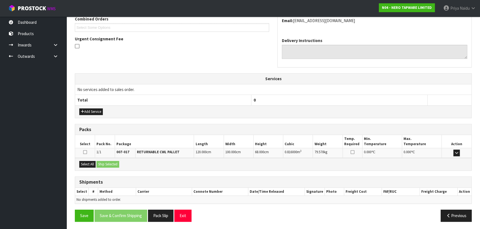
click at [96, 164] on div "Select All Ship Selected" at bounding box center [273, 164] width 396 height 12
drag, startPoint x: 90, startPoint y: 165, endPoint x: 99, endPoint y: 164, distance: 9.2
click at [90, 165] on button "Select All" at bounding box center [87, 164] width 16 height 7
click at [105, 164] on button "Ship Selected" at bounding box center [107, 164] width 23 height 7
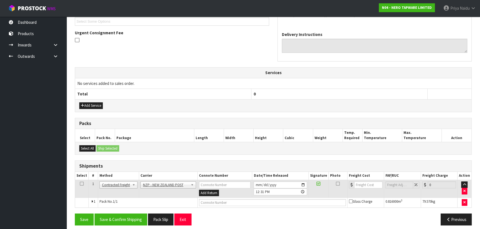
scroll to position [137, 0]
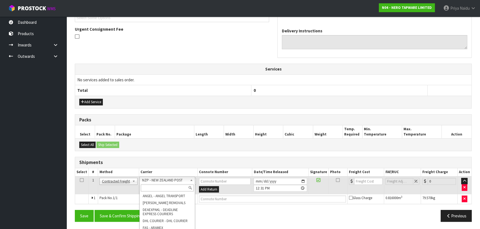
click at [154, 187] on input "text" at bounding box center [167, 188] width 53 height 7
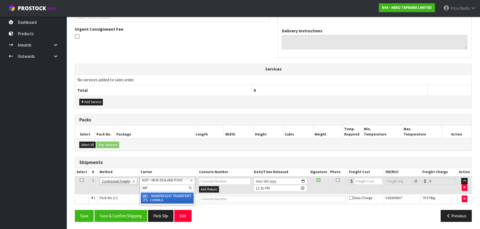
type input "MF"
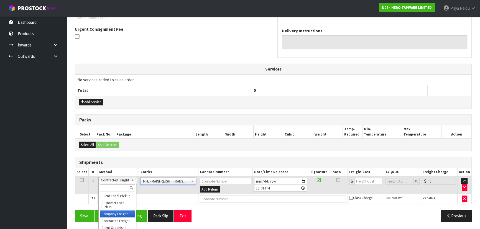
drag, startPoint x: 107, startPoint y: 213, endPoint x: 126, endPoint y: 198, distance: 24.5
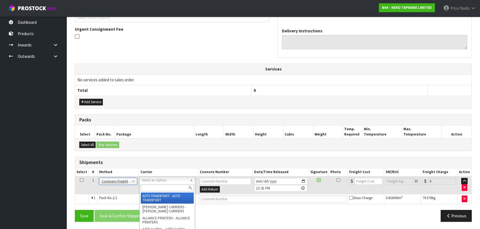
click at [149, 190] on input "text" at bounding box center [167, 188] width 53 height 7
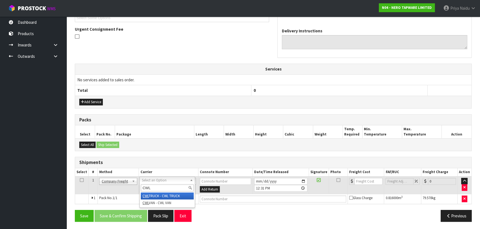
type input "CWL"
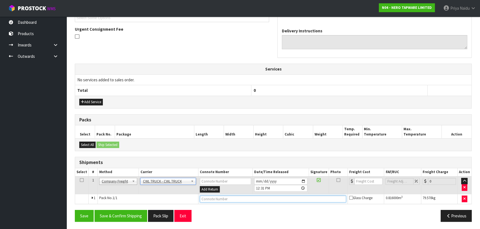
click at [207, 197] on input "text" at bounding box center [273, 199] width 146 height 7
type input "CWL TRUCK DELIVERY"
click at [116, 214] on button "Save & Confirm Shipping" at bounding box center [120, 216] width 53 height 12
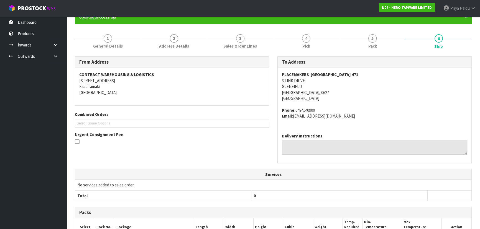
scroll to position [0, 0]
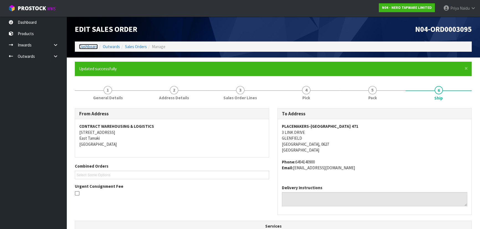
click at [83, 46] on link "Dashboard" at bounding box center [88, 46] width 19 height 5
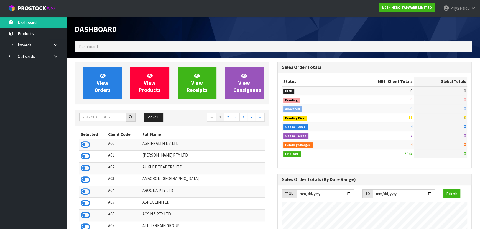
scroll to position [442, 202]
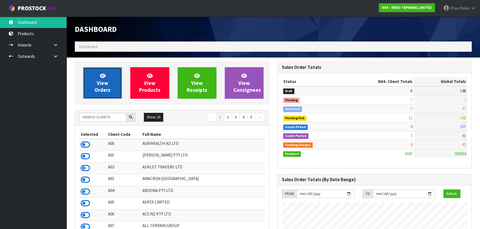
click at [96, 87] on span "View Orders" at bounding box center [102, 83] width 16 height 21
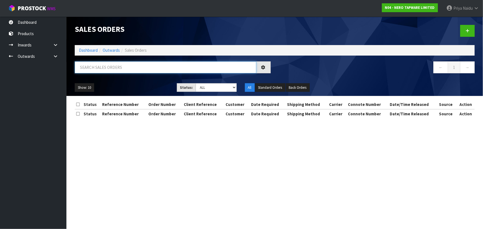
click at [109, 66] on input "text" at bounding box center [166, 67] width 182 height 12
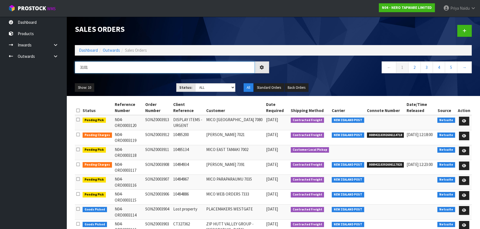
type input "3101"
click at [134, 81] on div "Show: 10 5 10 25 50 Status: Draft Pending Allocated Pending Pick Goods Picked G…" at bounding box center [273, 87] width 405 height 17
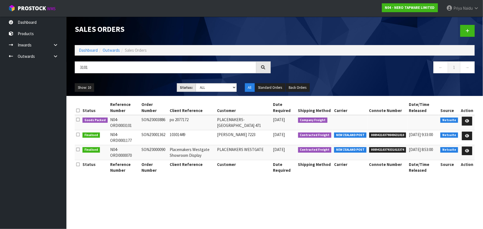
click at [138, 88] on ul "Show: 10 5 10 25 50" at bounding box center [122, 87] width 94 height 9
click at [465, 119] on link at bounding box center [467, 121] width 10 height 9
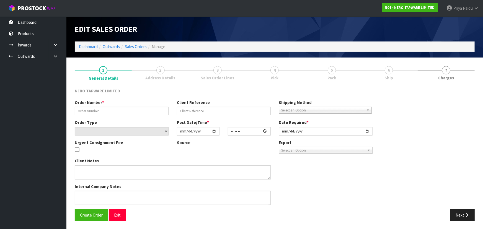
type input "SONZ0003886"
type input "po 2077172"
select select "number:0"
type input "[DATE]"
type input "11:15:11.000"
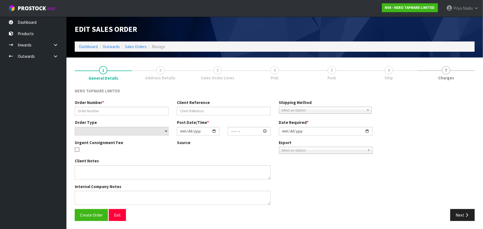
type input "[DATE]"
type textarea "LEAD FREE UPDATING CODE NR301502CH X 10 REMOVE CODES - NR301506CH, NR250802CH, …"
type textarea "CLEARLY LABEL EACH PALLET WITH LEAD FREE"
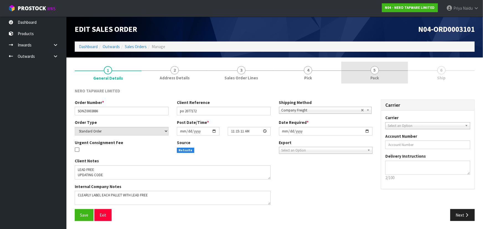
click at [378, 73] on link "5 Pack" at bounding box center [374, 73] width 67 height 22
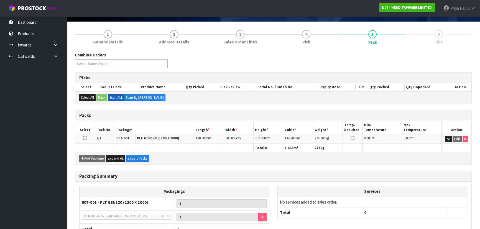
scroll to position [76, 0]
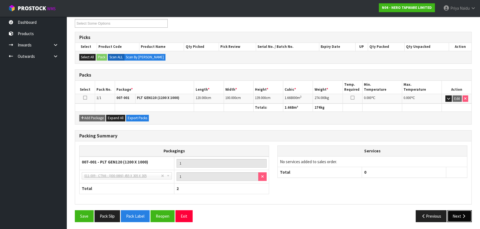
click at [458, 216] on button "Next" at bounding box center [459, 216] width 24 height 12
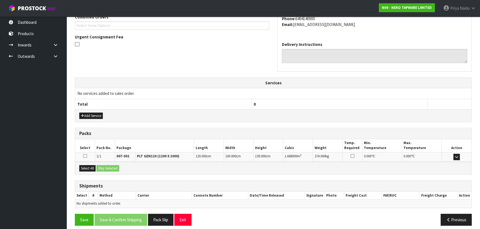
scroll to position [133, 0]
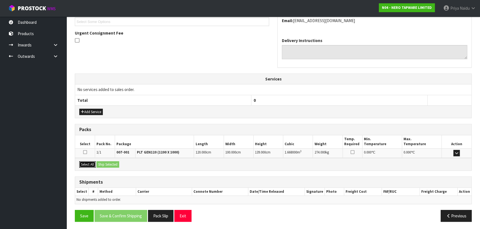
click at [91, 165] on button "Select All" at bounding box center [87, 164] width 16 height 7
click at [102, 164] on button "Ship Selected" at bounding box center [107, 164] width 23 height 7
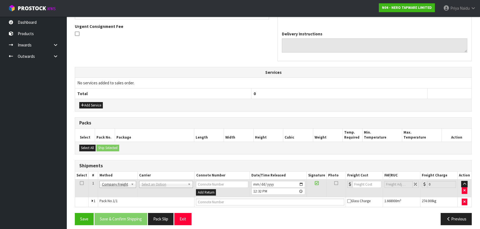
scroll to position [143, 0]
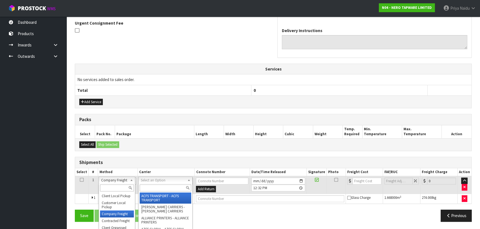
click at [151, 188] on input "text" at bounding box center [165, 188] width 51 height 7
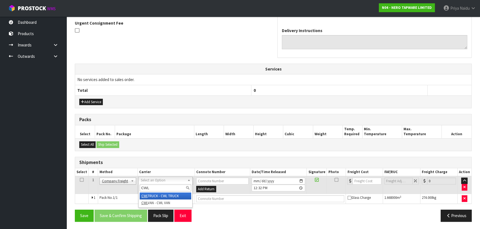
type input "CWL"
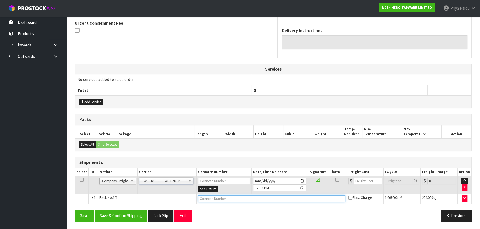
click at [220, 198] on input "text" at bounding box center [271, 198] width 147 height 7
type input "CWL TRUCK DELIVERY"
click at [115, 212] on button "Save & Confirm Shipping" at bounding box center [120, 216] width 53 height 12
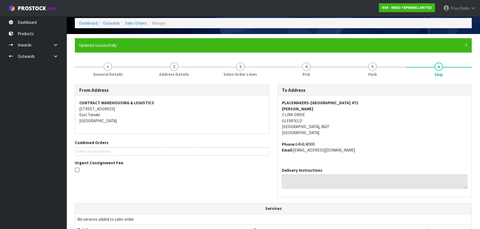
scroll to position [150, 0]
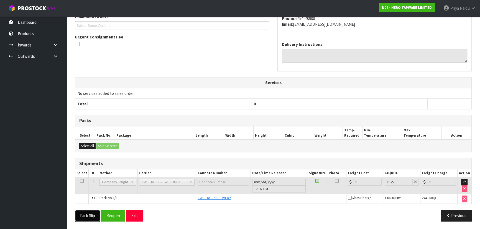
click at [86, 215] on button "Pack Slip" at bounding box center [87, 216] width 25 height 12
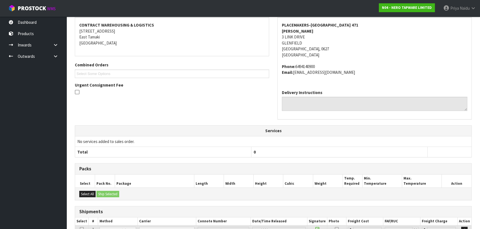
scroll to position [0, 0]
